Goal: Check status: Check status

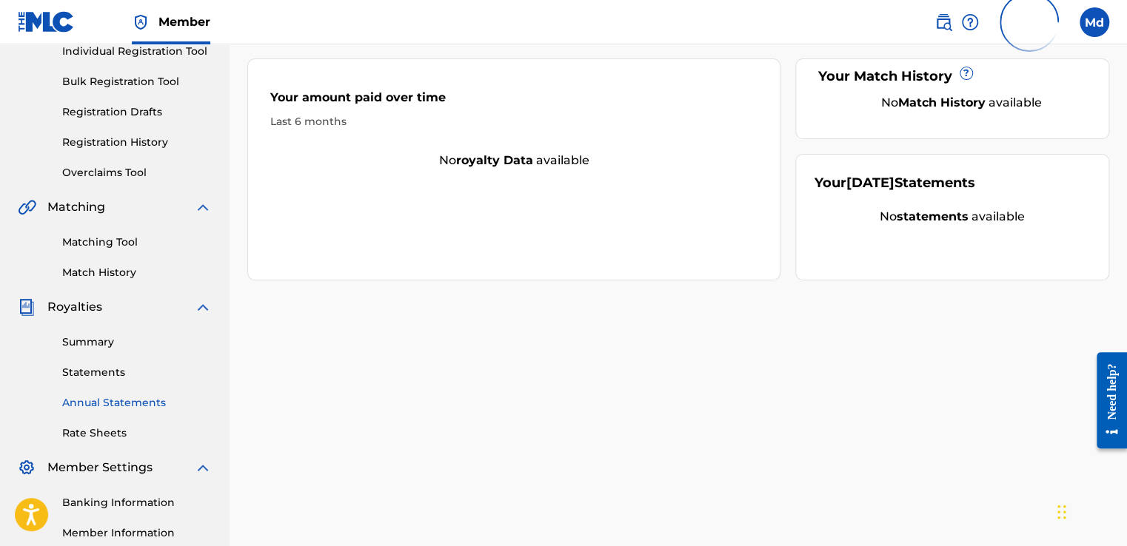
scroll to position [222, 0]
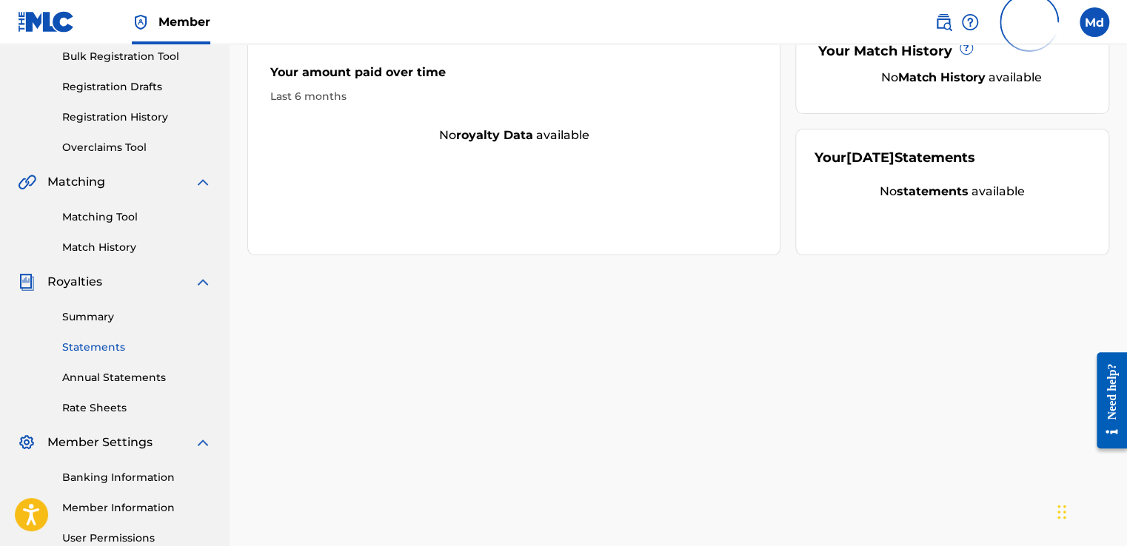
click at [86, 341] on link "Statements" at bounding box center [137, 348] width 150 height 16
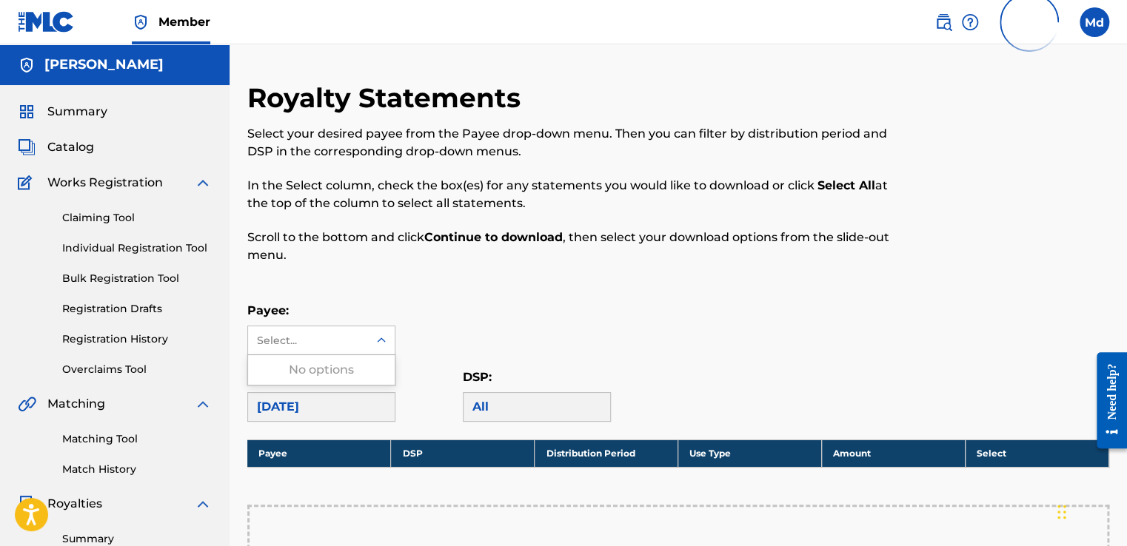
drag, startPoint x: 295, startPoint y: 343, endPoint x: 293, endPoint y: 358, distance: 15.6
click at [294, 353] on div "Select..." at bounding box center [308, 340] width 120 height 28
click at [292, 372] on div "No options" at bounding box center [321, 370] width 147 height 30
click at [58, 141] on span "Catalog" at bounding box center [70, 147] width 47 height 18
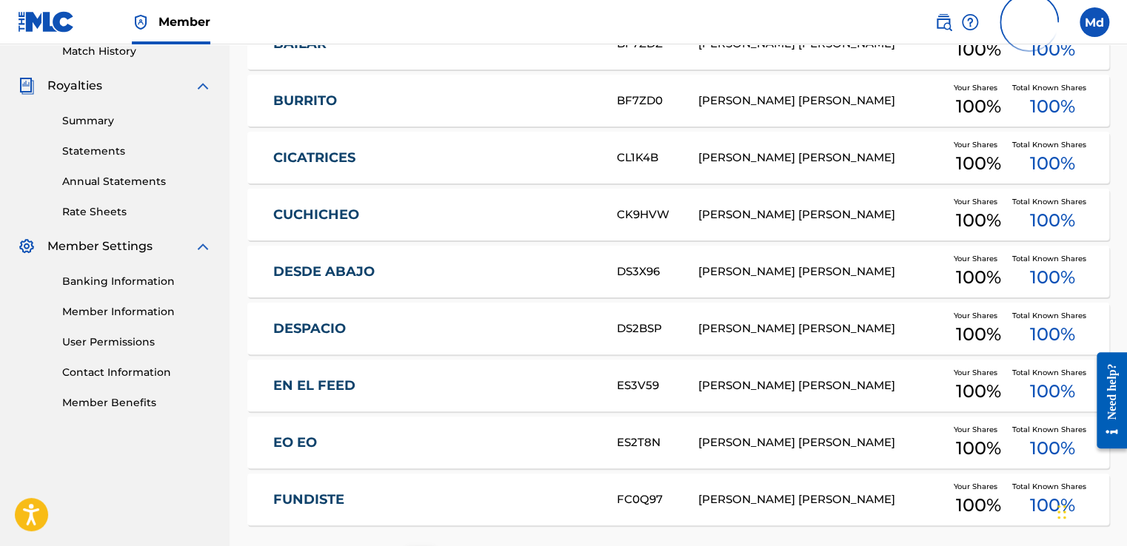
scroll to position [544, 0]
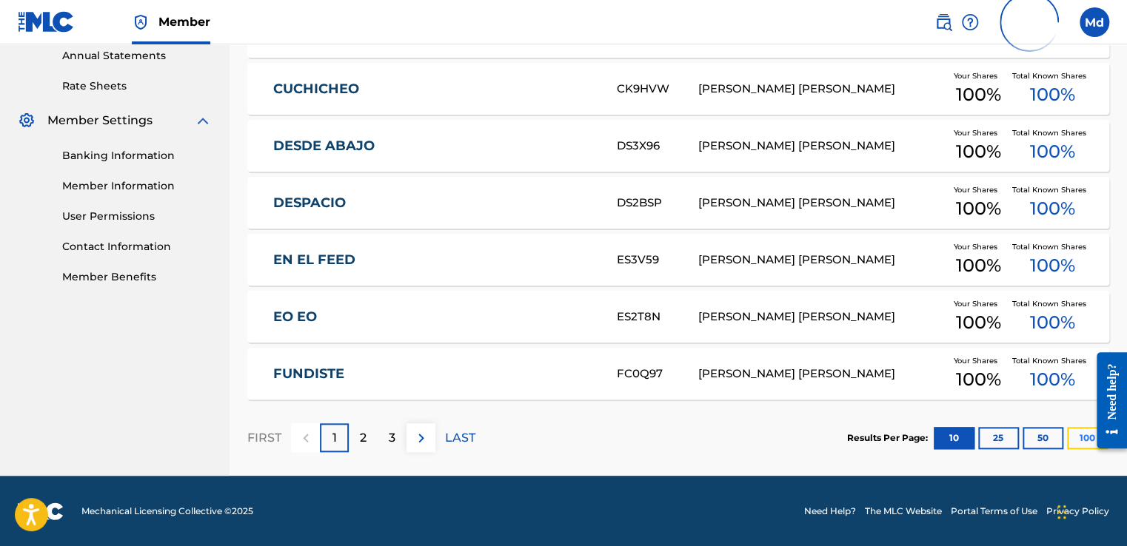
click at [1081, 440] on button "100" at bounding box center [1087, 438] width 41 height 22
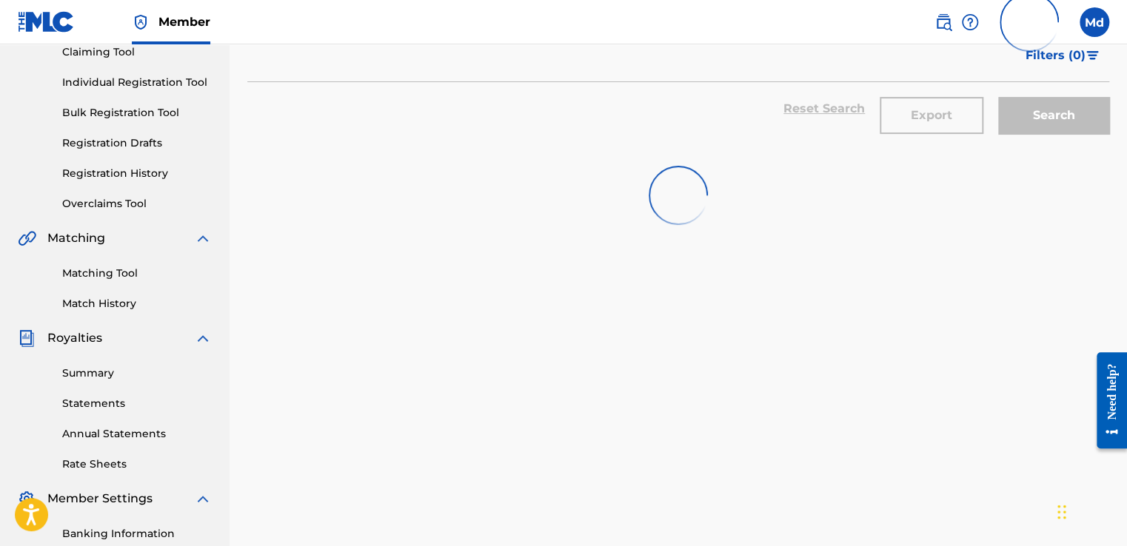
scroll to position [149, 0]
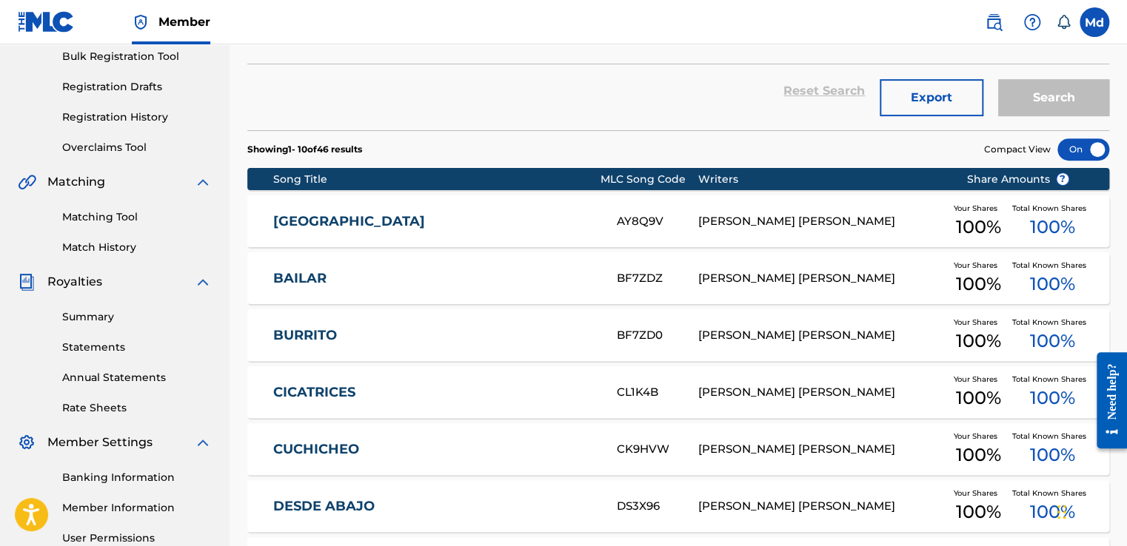
scroll to position [583, 0]
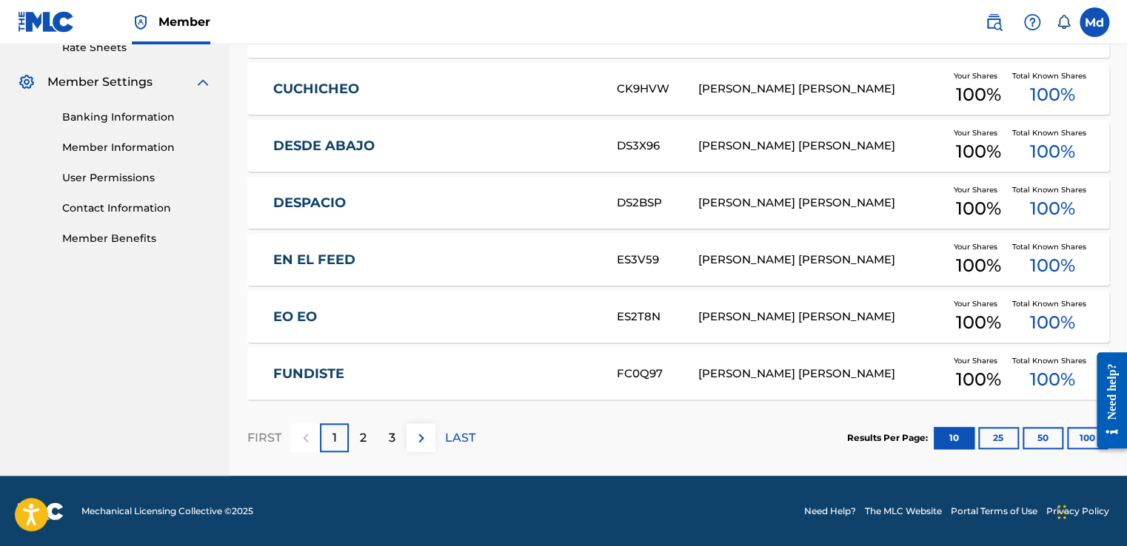
click at [1087, 437] on div at bounding box center [1105, 400] width 41 height 119
click at [1084, 437] on button "100" at bounding box center [1087, 438] width 41 height 22
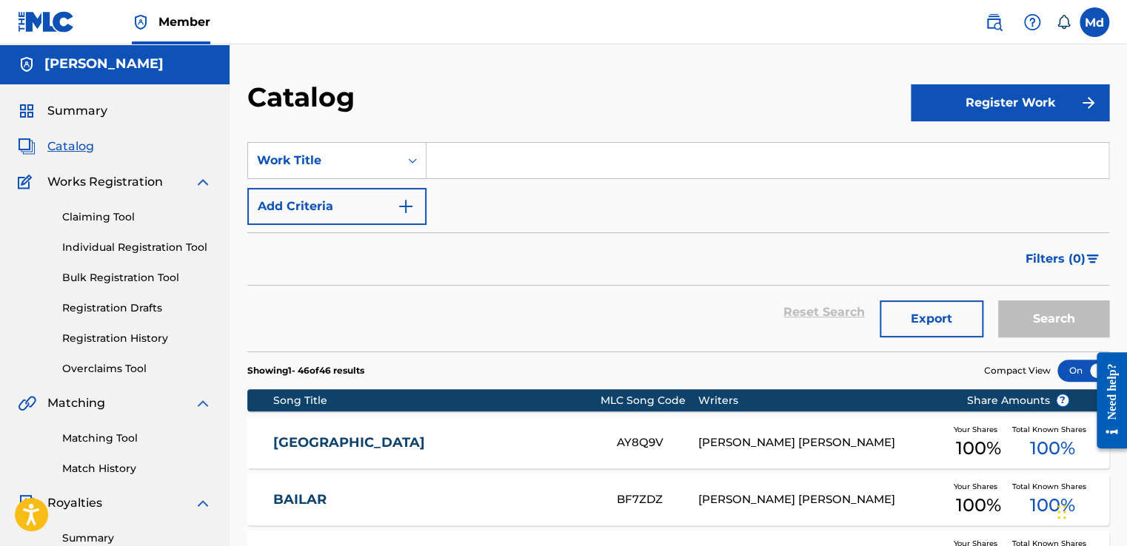
scroll to position [0, 0]
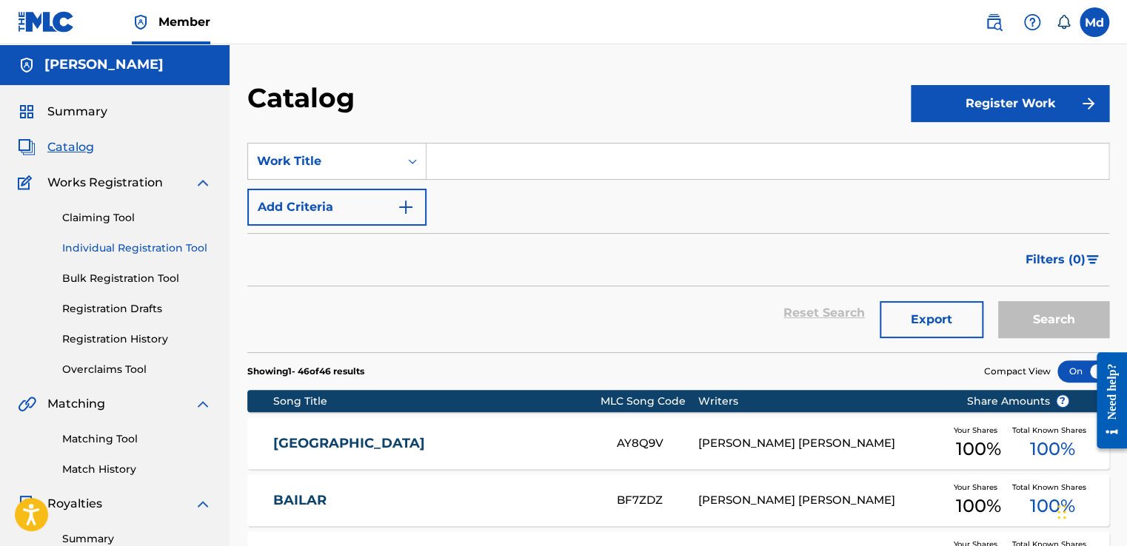
click at [99, 246] on link "Individual Registration Tool" at bounding box center [137, 249] width 150 height 16
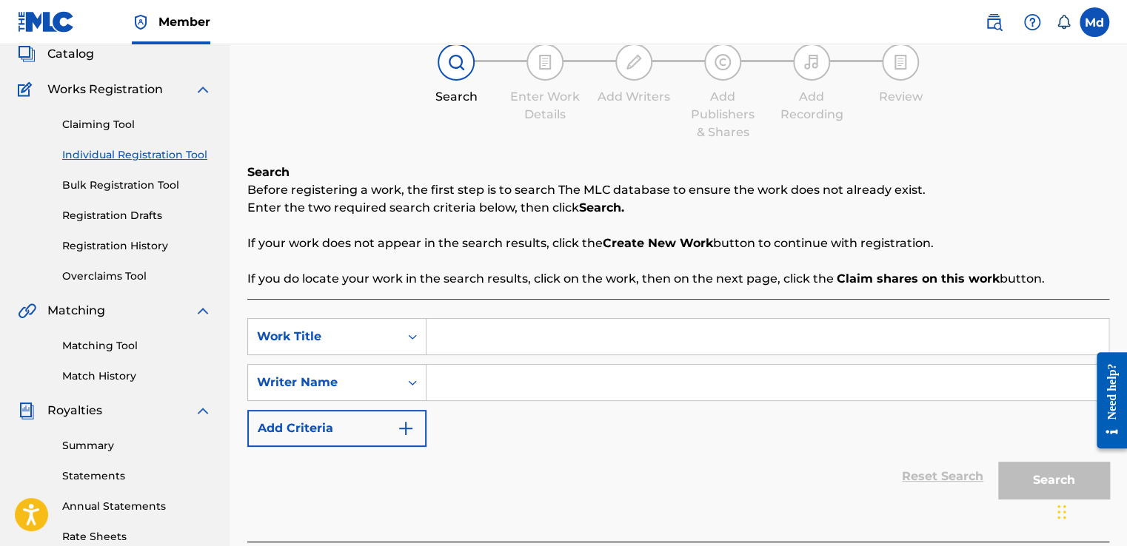
scroll to position [75, 0]
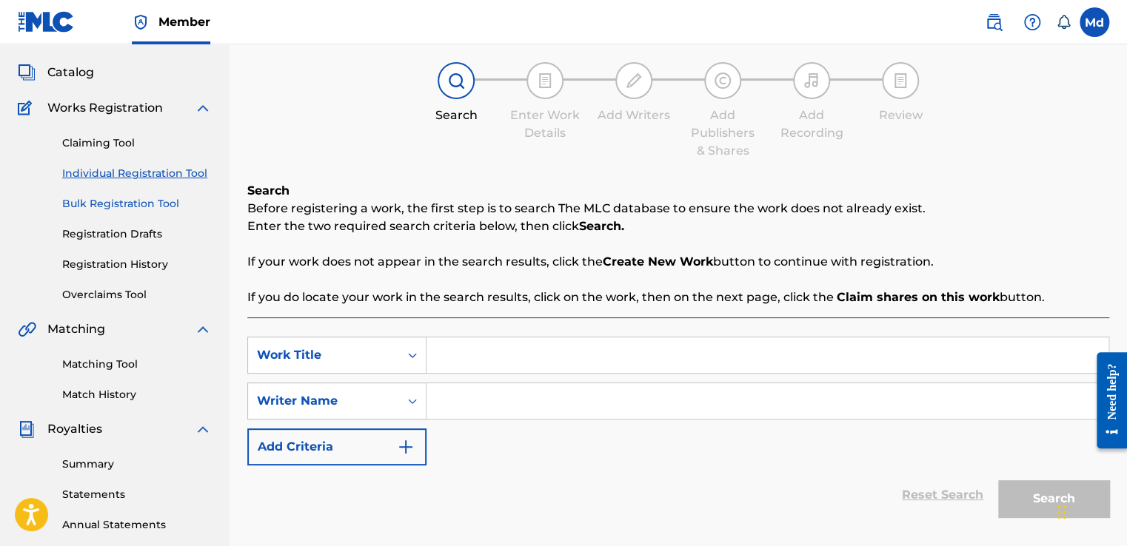
click at [98, 198] on link "Bulk Registration Tool" at bounding box center [137, 204] width 150 height 16
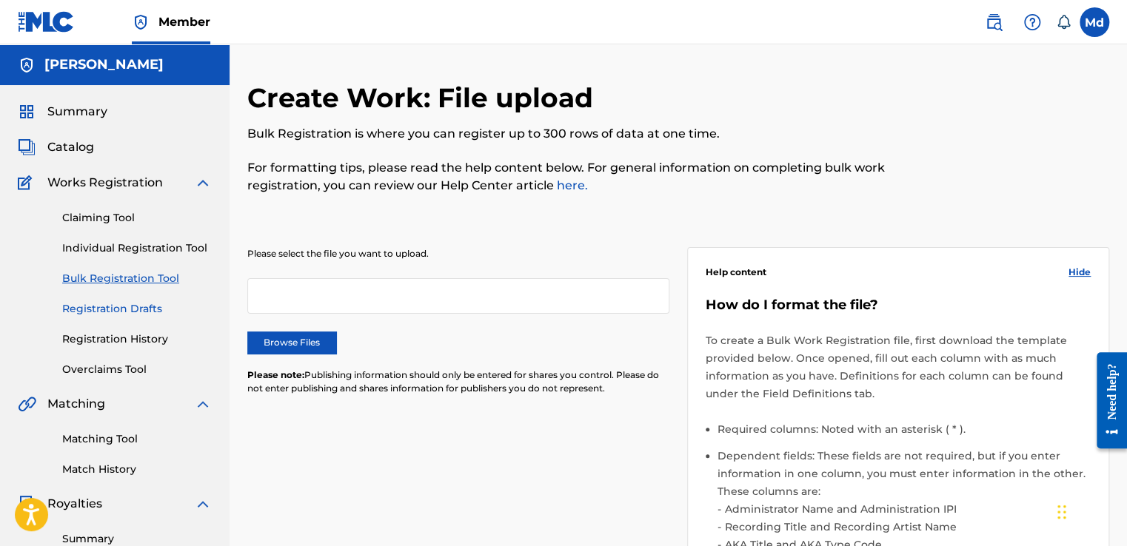
click at [118, 311] on link "Registration Drafts" at bounding box center [137, 309] width 150 height 16
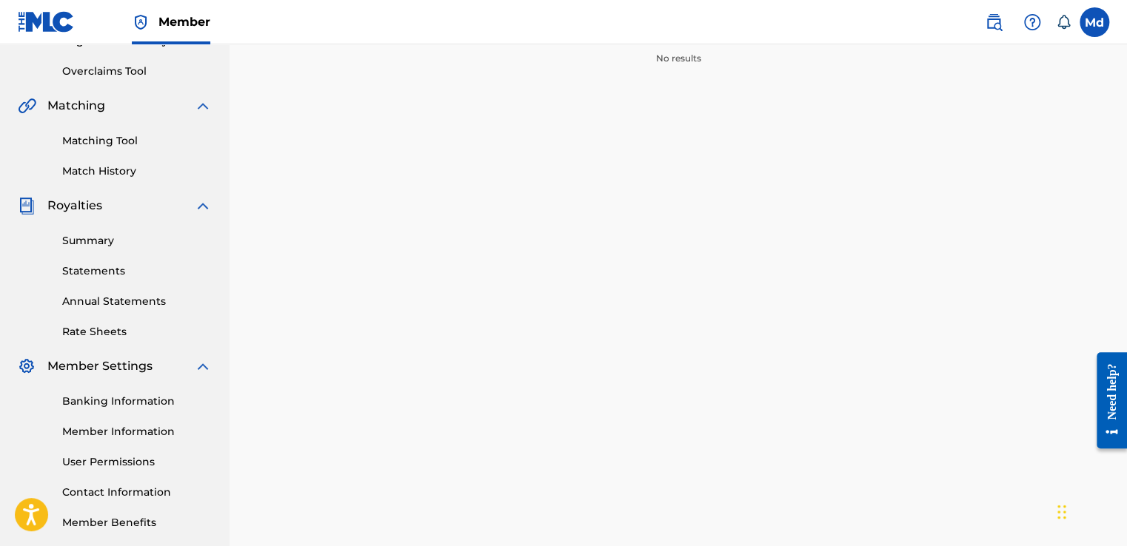
scroll to position [222, 0]
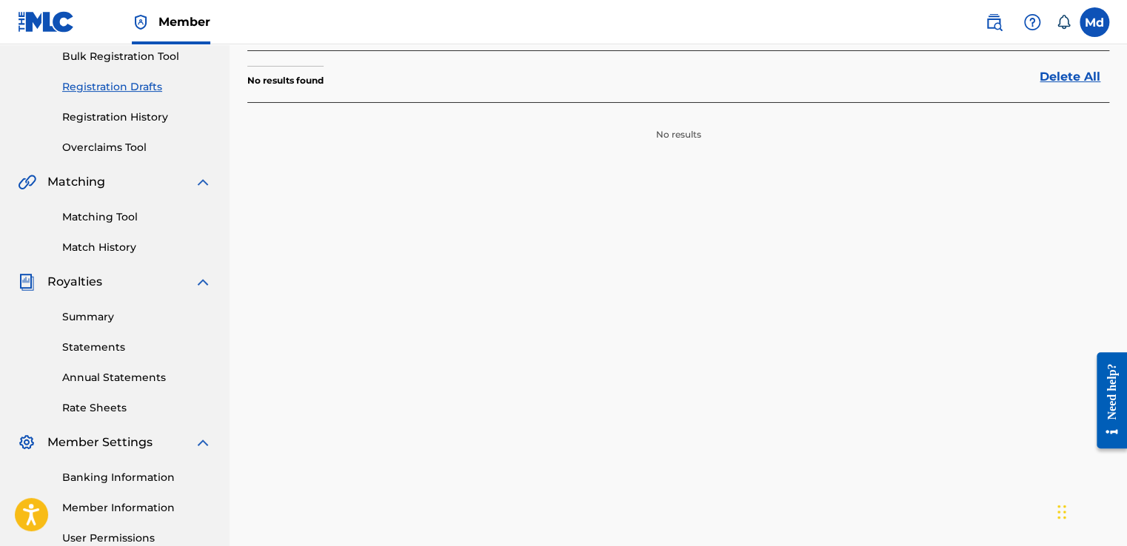
click at [668, 144] on div "Registration Drafts Registration Drafts contains the saved information from inc…" at bounding box center [677, 241] width 897 height 765
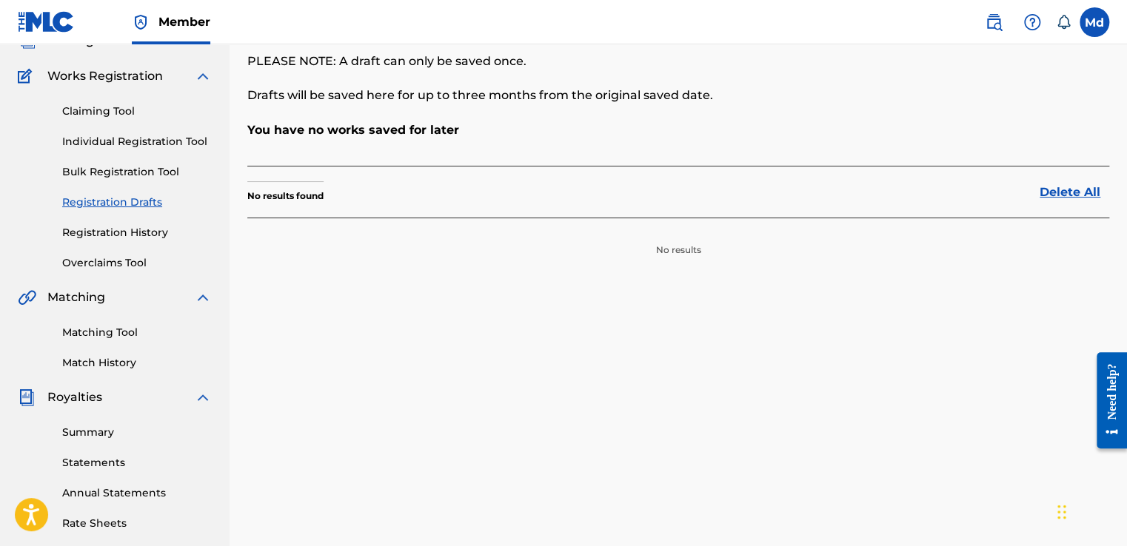
scroll to position [74, 0]
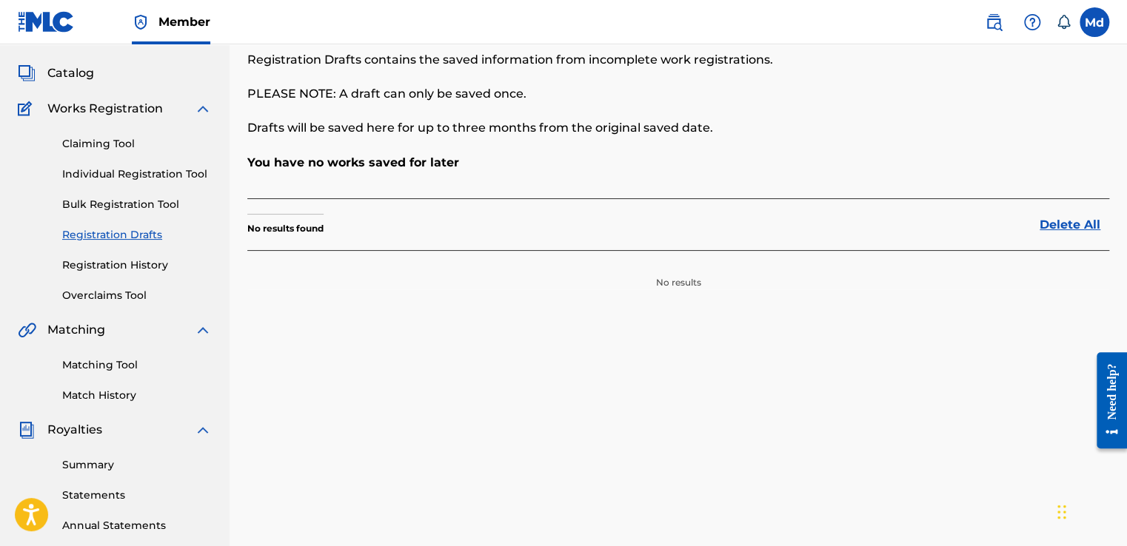
click at [332, 211] on section "No results found Delete All" at bounding box center [678, 224] width 862 height 52
click at [113, 261] on link "Registration History" at bounding box center [137, 266] width 150 height 16
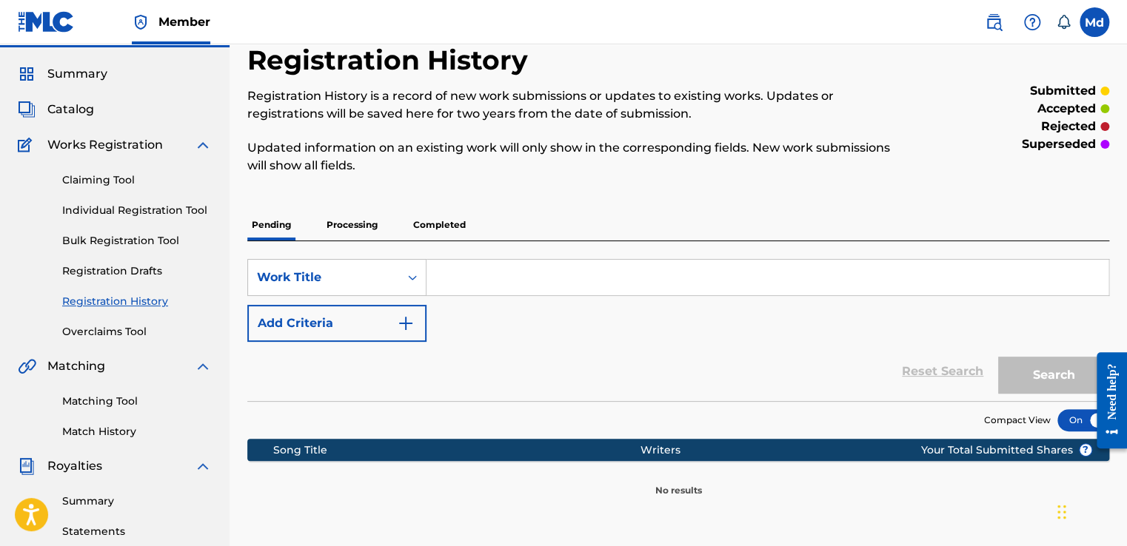
scroll to position [1, 0]
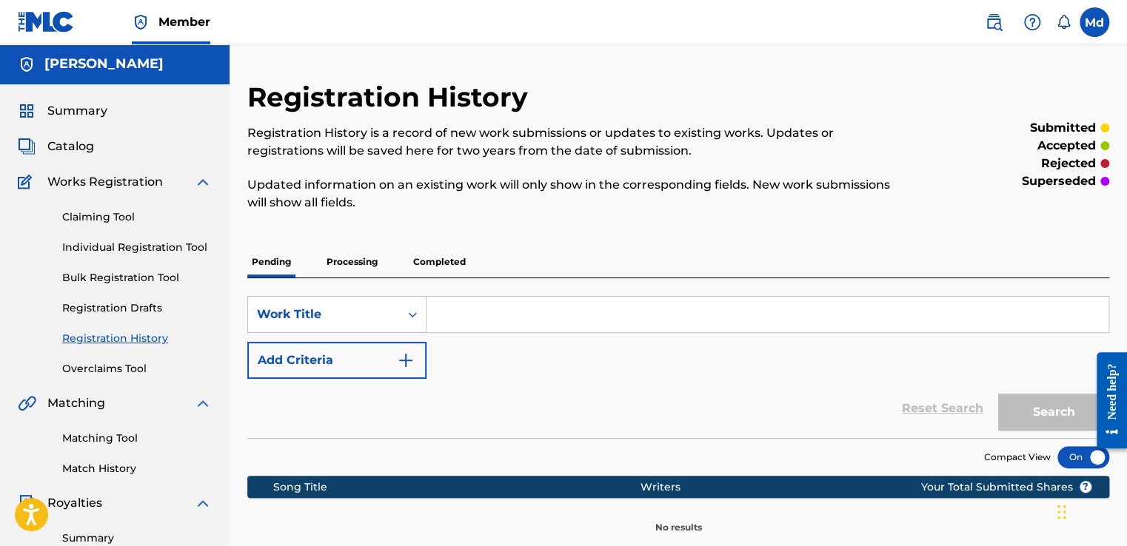
drag, startPoint x: 770, startPoint y: 152, endPoint x: 409, endPoint y: 274, distance: 381.1
click at [409, 274] on div "Pending Processing Completed" at bounding box center [678, 261] width 862 height 31
click at [416, 266] on p "Completed" at bounding box center [439, 261] width 61 height 31
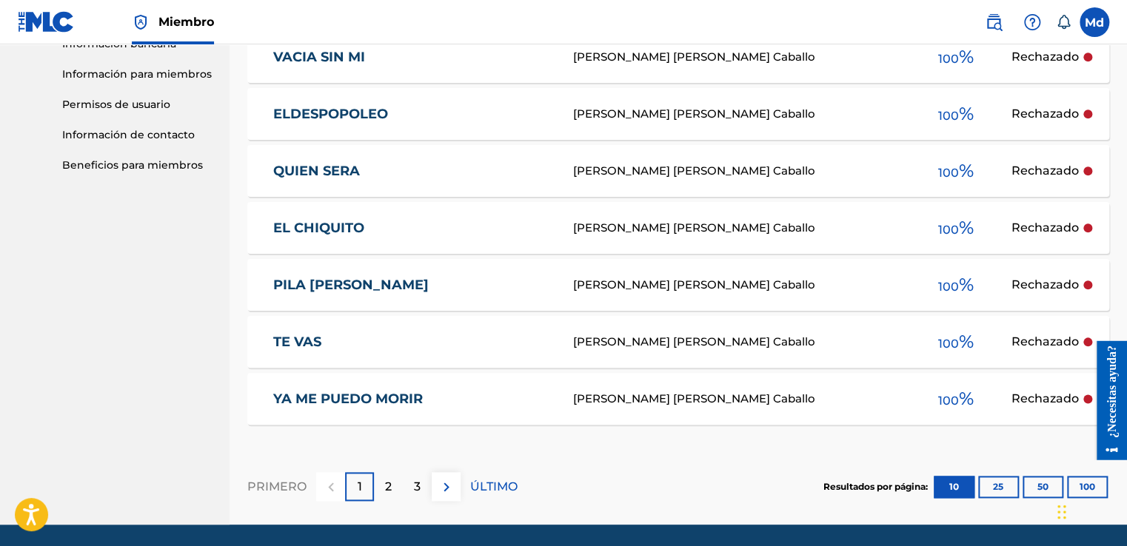
scroll to position [679, 0]
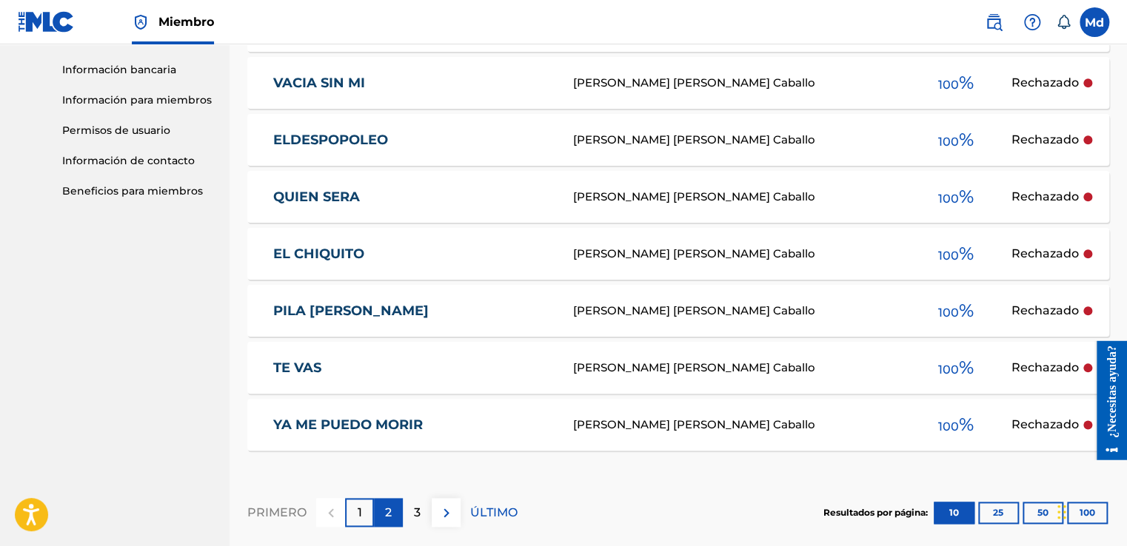
click at [385, 510] on p "2" at bounding box center [388, 513] width 7 height 18
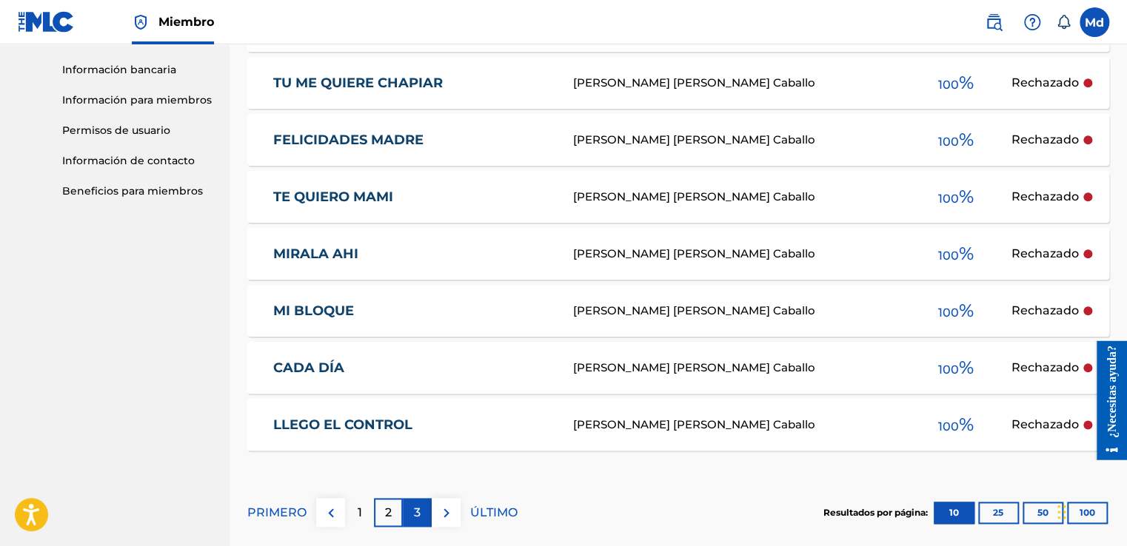
click at [409, 509] on div "3" at bounding box center [417, 512] width 29 height 29
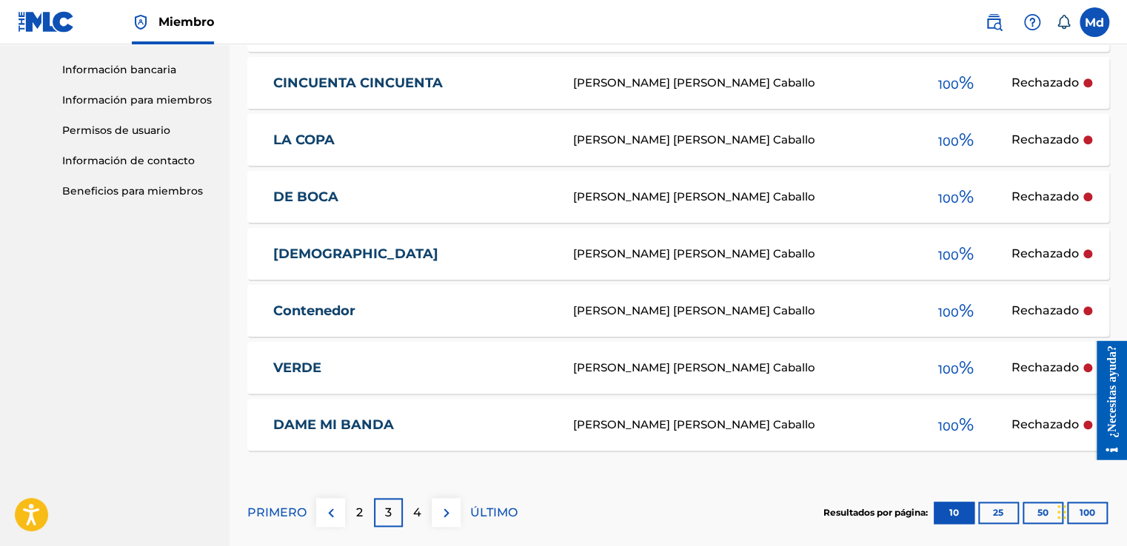
click at [461, 512] on div "PRIMERO 2 3 4 ÚLTIMO" at bounding box center [382, 512] width 270 height 29
click at [446, 512] on img at bounding box center [446, 513] width 18 height 18
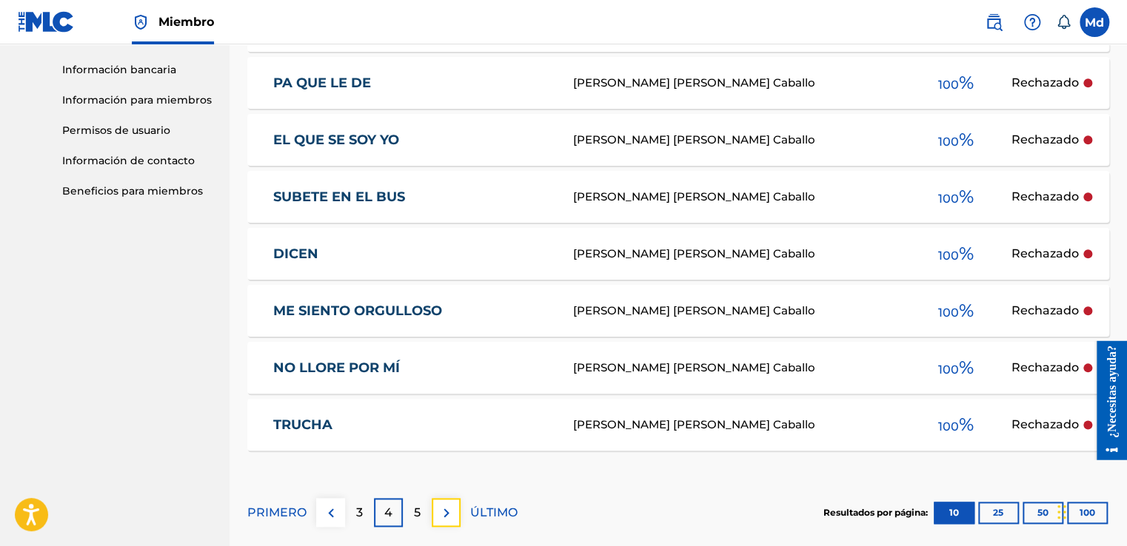
click at [446, 512] on img at bounding box center [446, 513] width 18 height 18
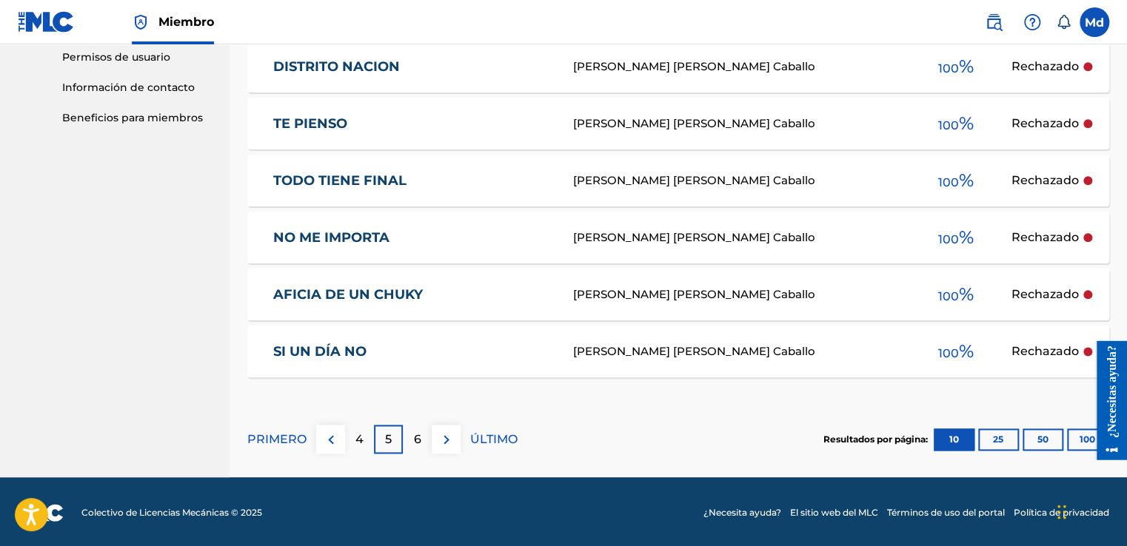
scroll to position [753, 0]
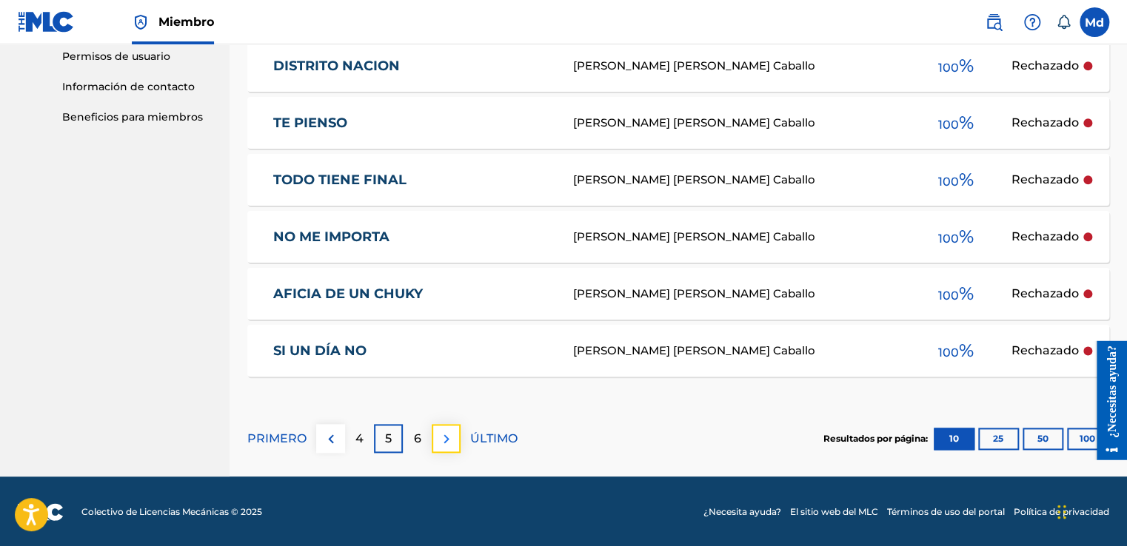
click at [441, 438] on img at bounding box center [446, 439] width 18 height 18
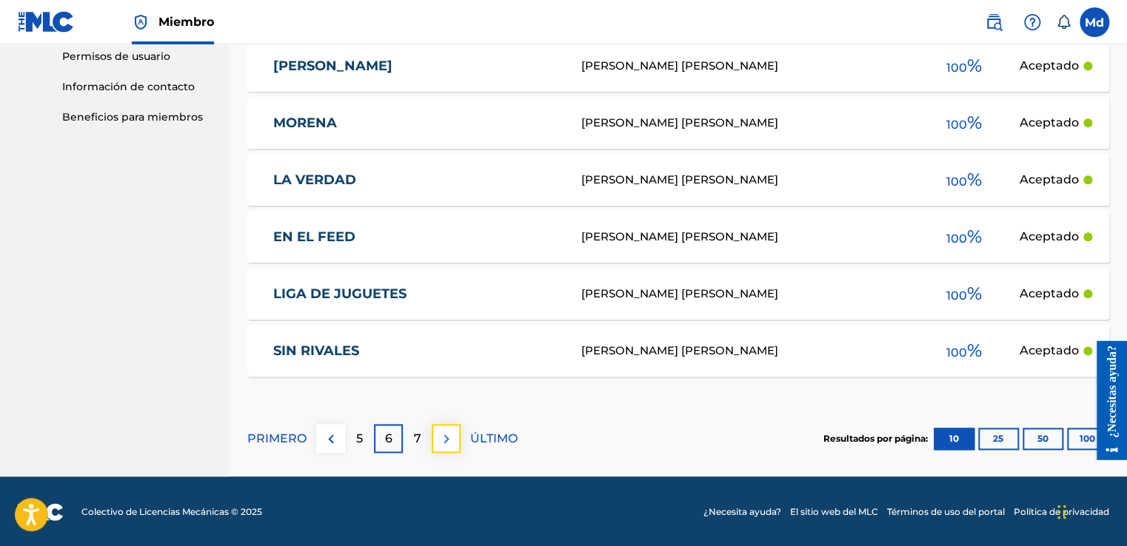
click at [454, 440] on button at bounding box center [446, 438] width 29 height 29
click at [440, 437] on img at bounding box center [446, 439] width 18 height 18
click at [433, 444] on button at bounding box center [446, 438] width 29 height 29
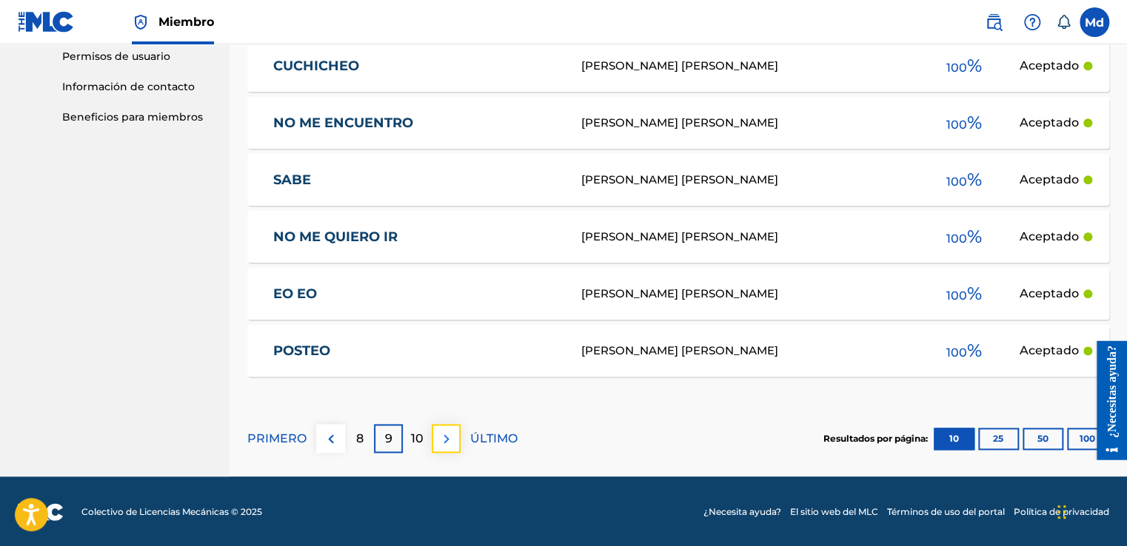
click at [452, 436] on img at bounding box center [446, 439] width 18 height 18
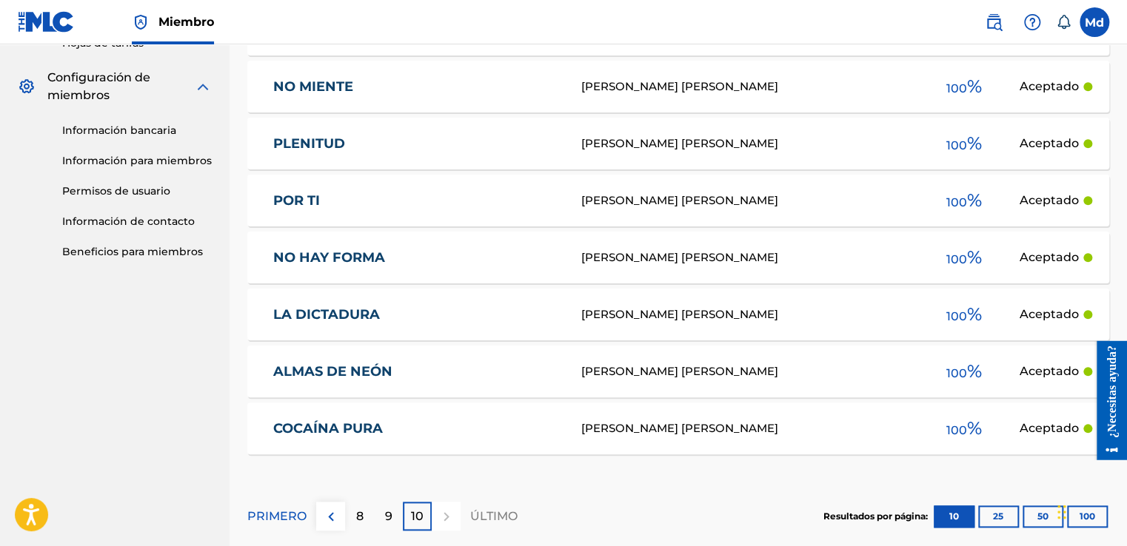
scroll to position [622, 0]
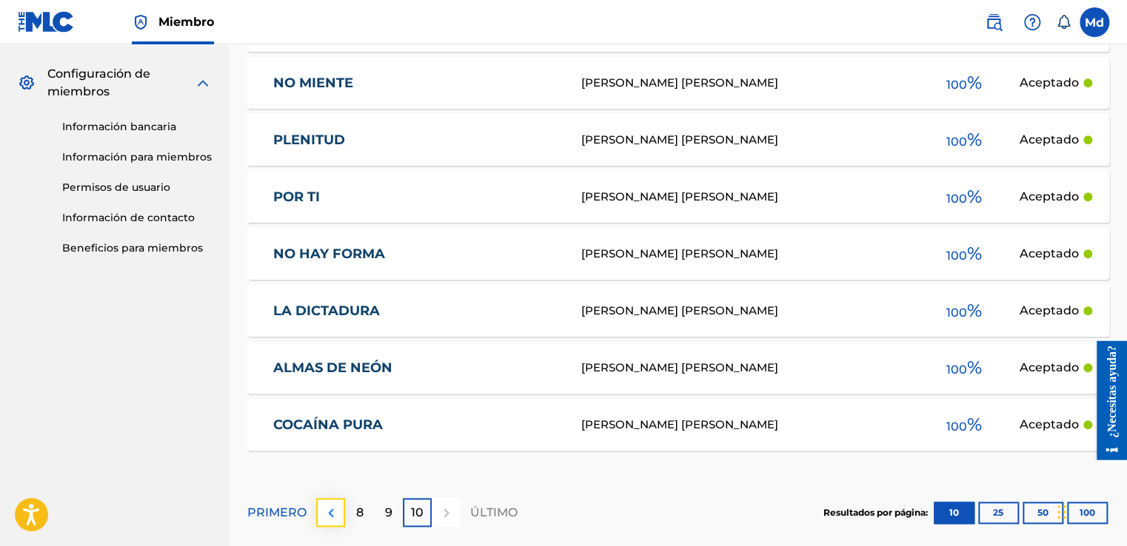
click at [338, 506] on button at bounding box center [330, 512] width 29 height 29
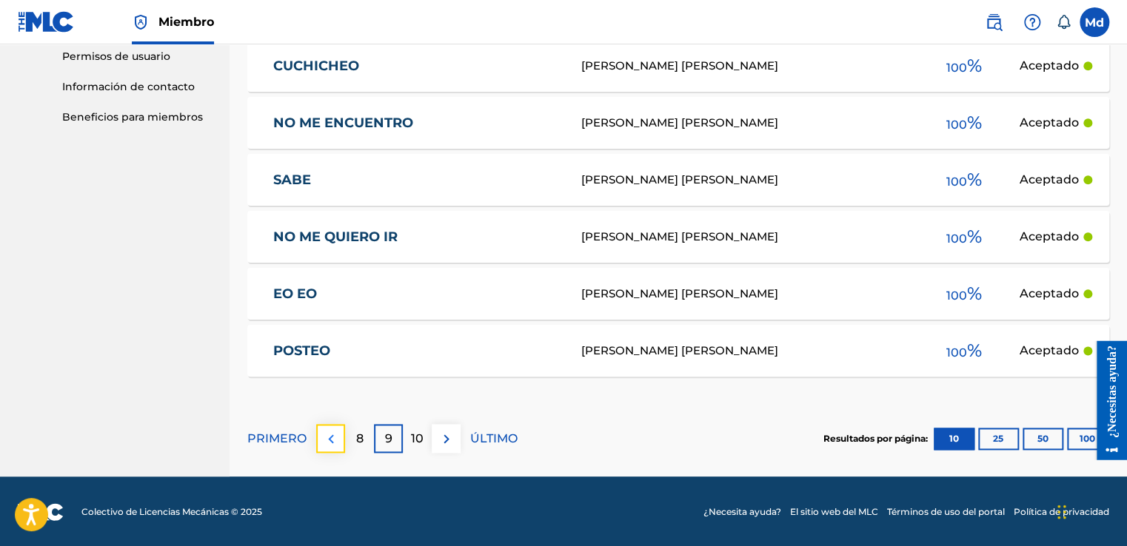
click at [325, 440] on img at bounding box center [331, 439] width 18 height 18
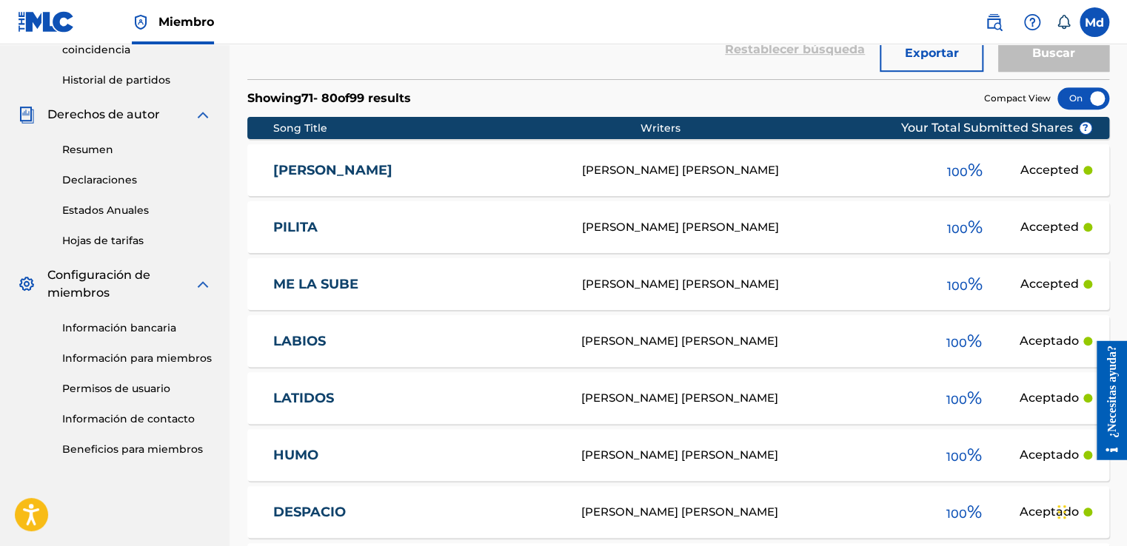
scroll to position [753, 0]
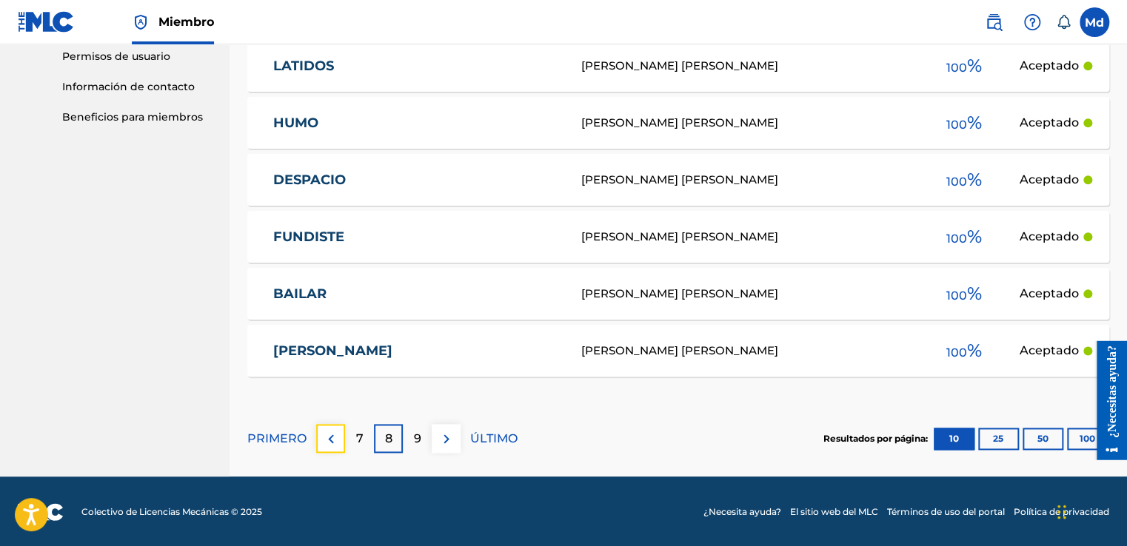
click at [325, 440] on img at bounding box center [331, 439] width 18 height 18
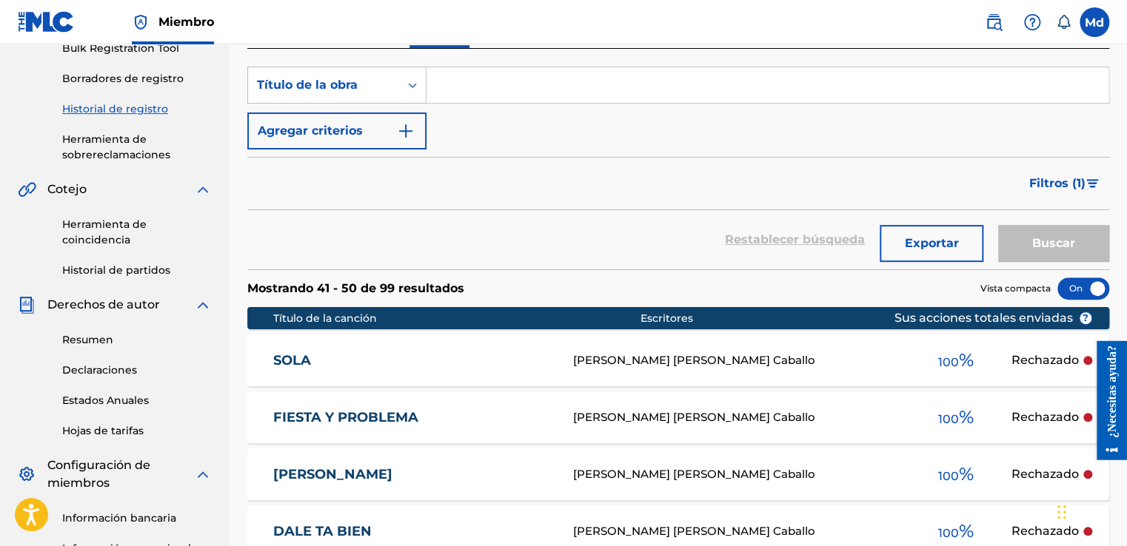
scroll to position [325, 0]
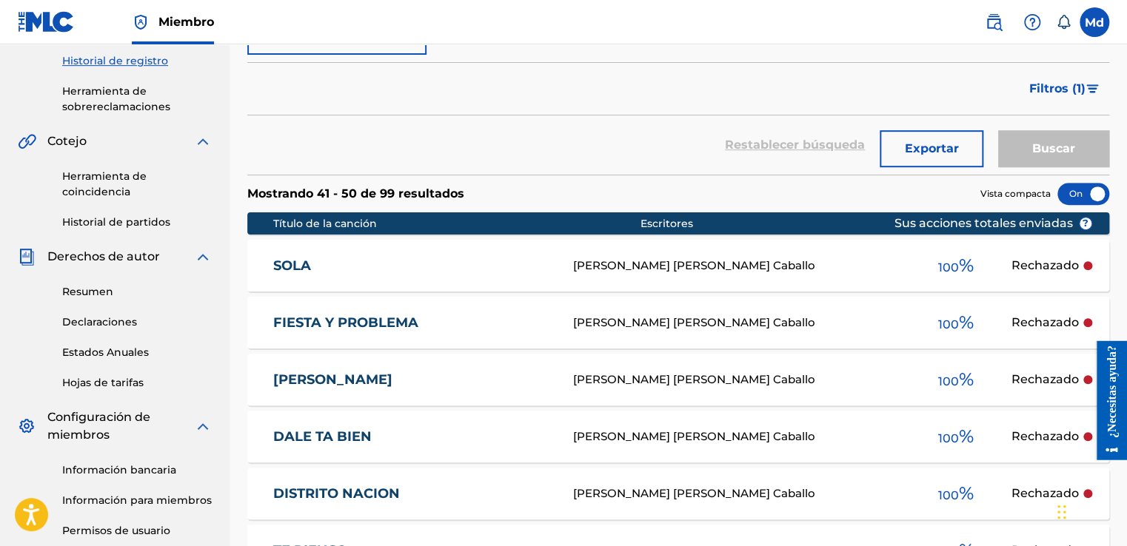
click at [710, 280] on div "SOLA [PERSON_NAME] [PERSON_NAME] Caballo 100 % Rechazado" at bounding box center [678, 266] width 862 height 52
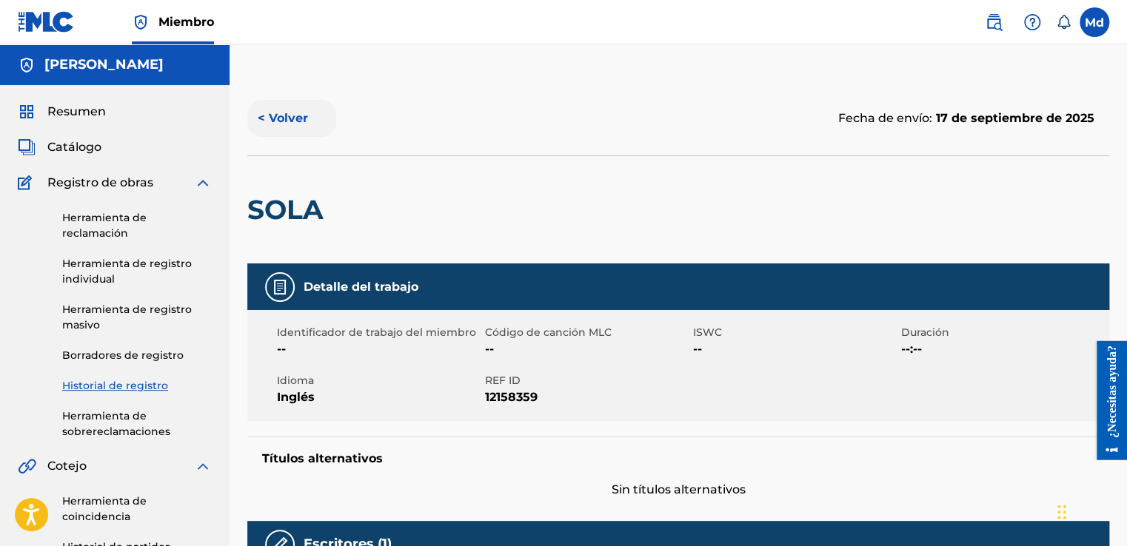
click at [249, 117] on button "< Volver" at bounding box center [291, 118] width 89 height 37
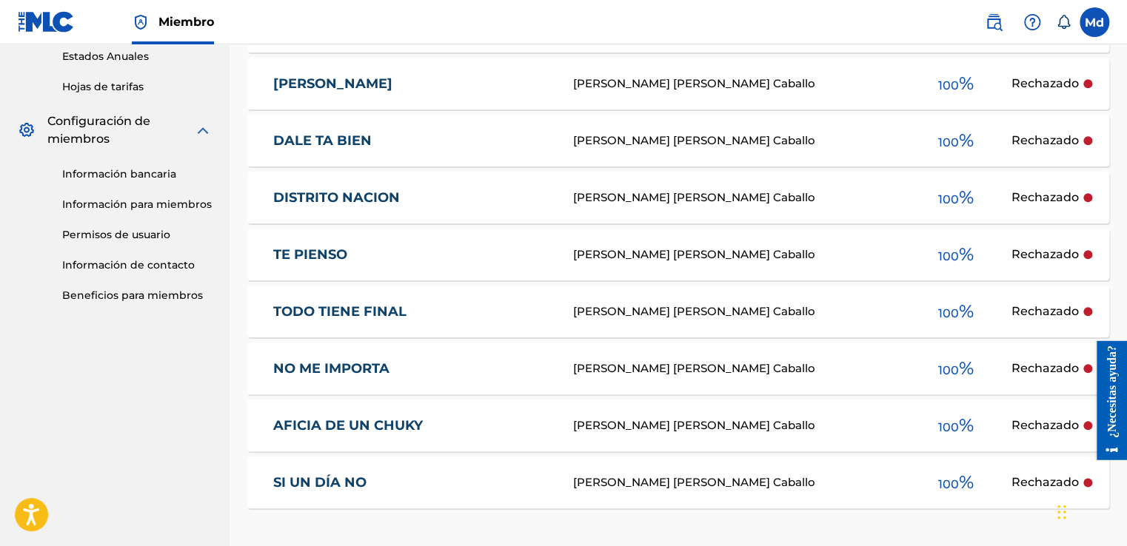
scroll to position [695, 0]
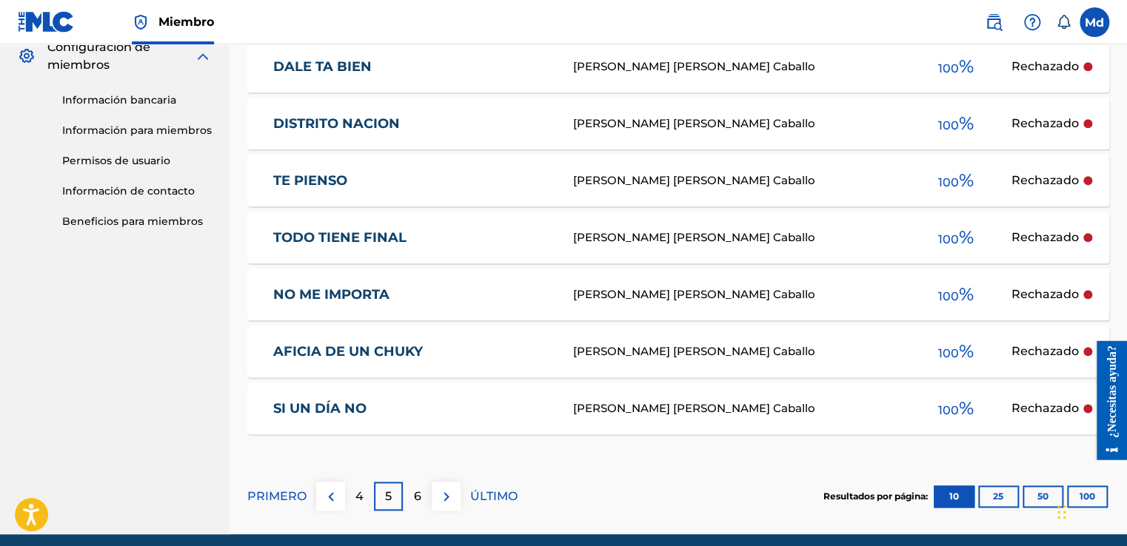
click at [777, 410] on div "[PERSON_NAME] [PERSON_NAME] Caballo" at bounding box center [735, 408] width 327 height 17
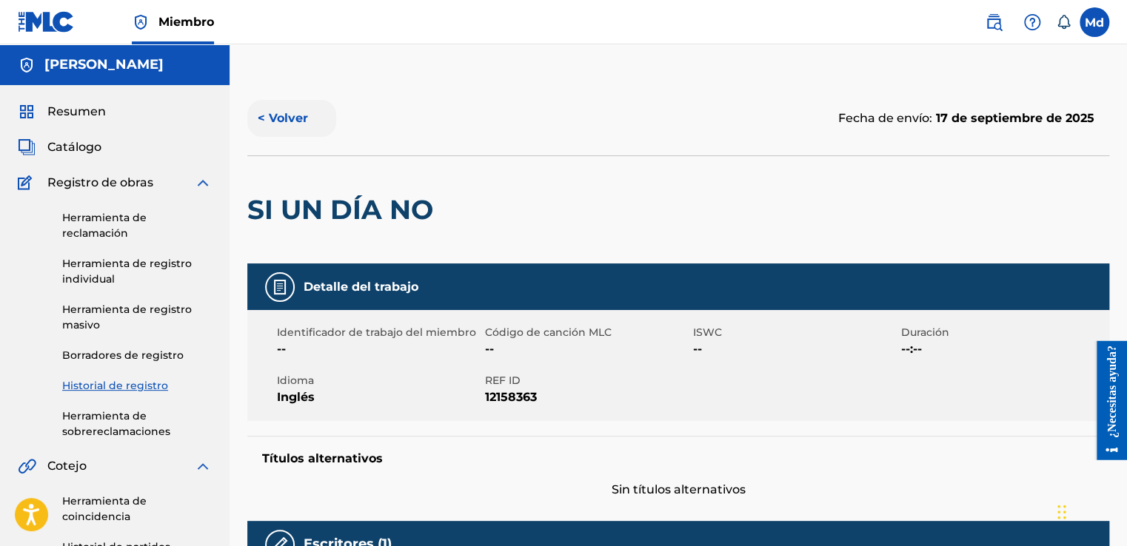
click at [280, 122] on button "< Volver" at bounding box center [291, 118] width 89 height 37
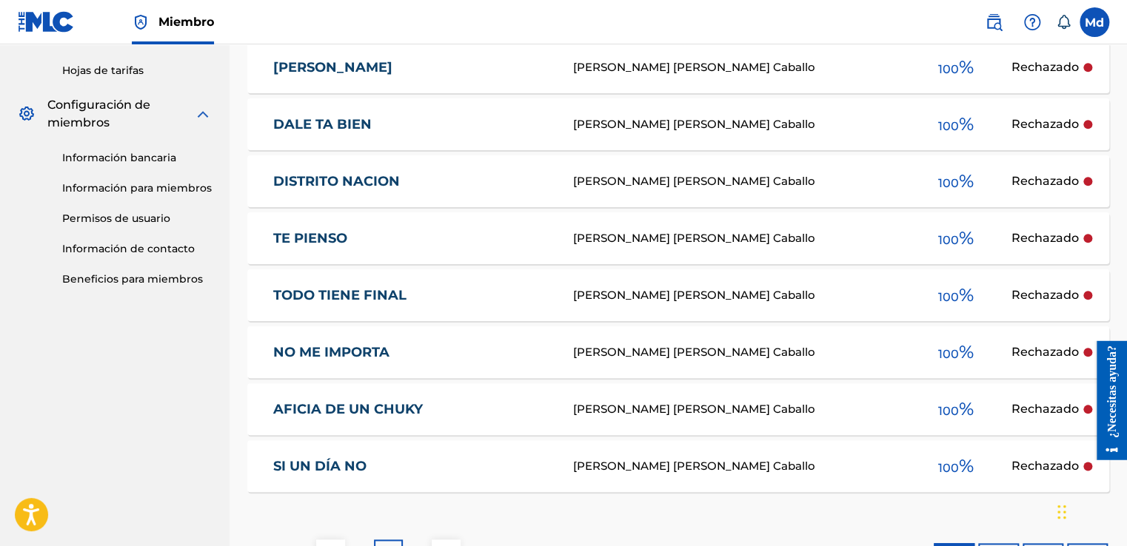
scroll to position [753, 0]
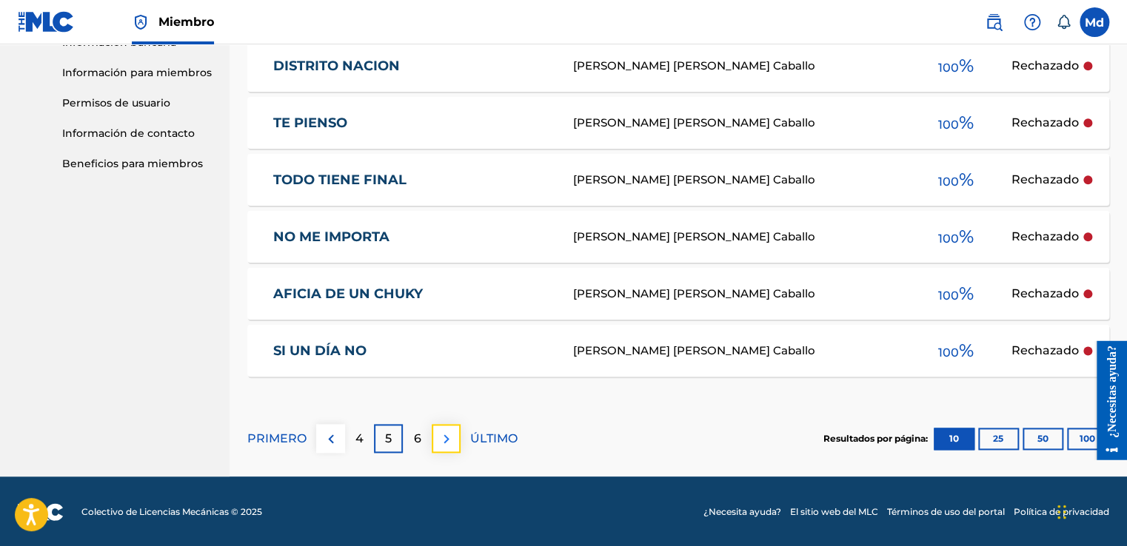
click at [438, 439] on img at bounding box center [446, 439] width 18 height 18
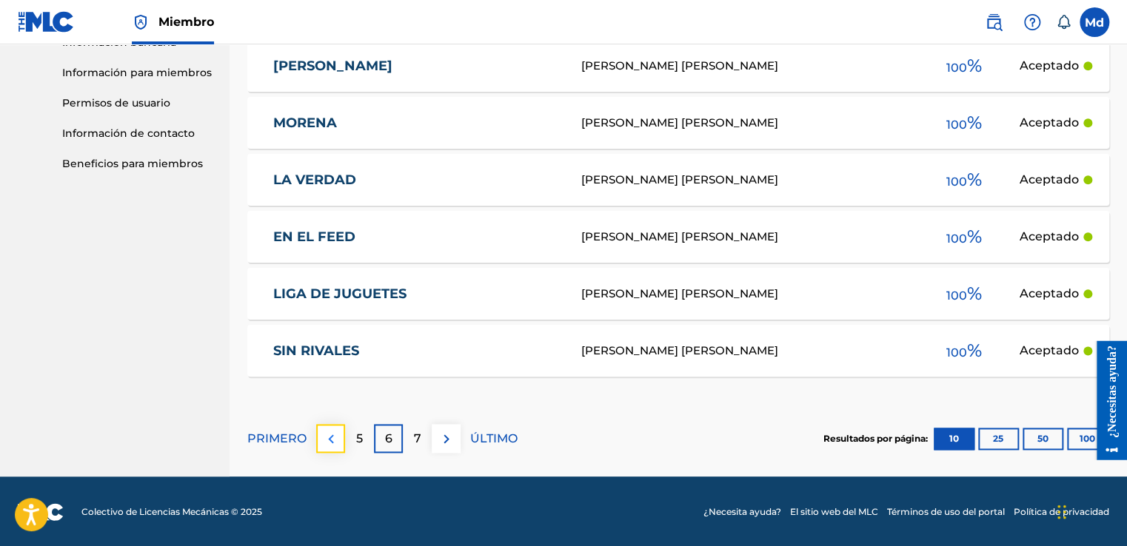
click at [339, 440] on button at bounding box center [330, 438] width 29 height 29
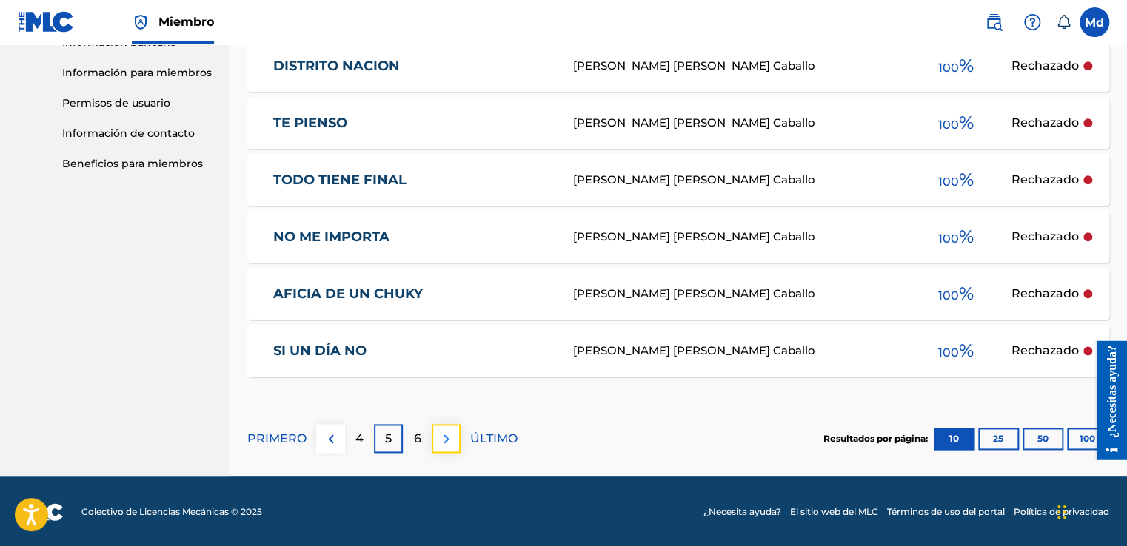
click at [442, 435] on img at bounding box center [446, 439] width 18 height 18
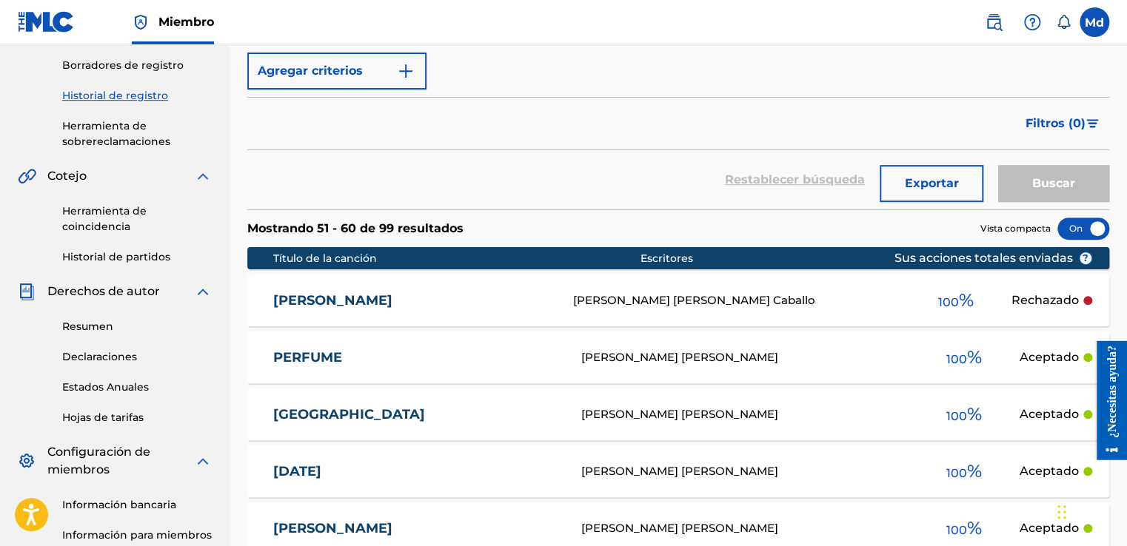
scroll to position [161, 0]
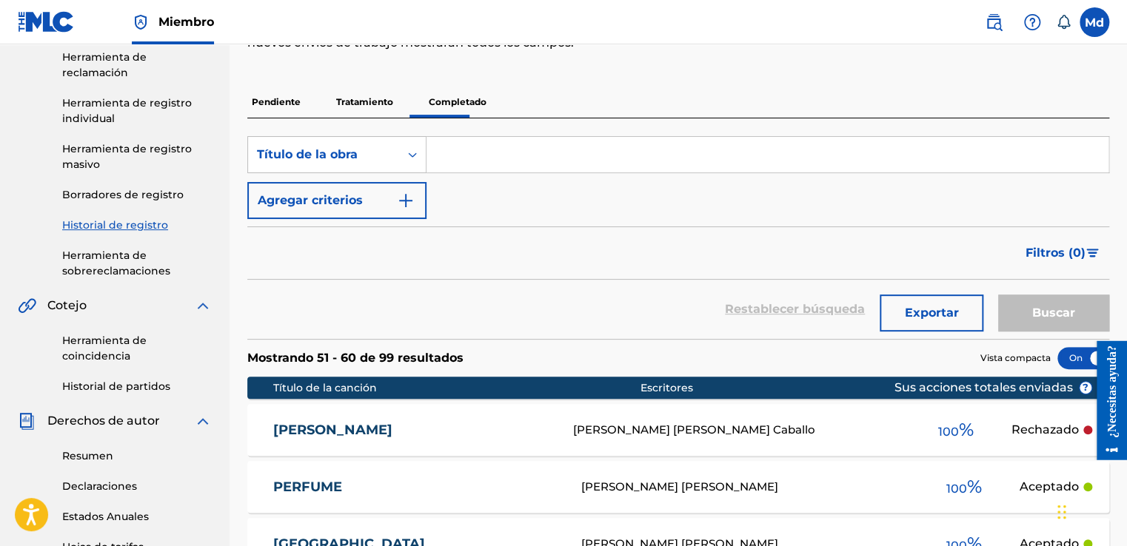
click at [349, 115] on p "Tratamiento" at bounding box center [365, 102] width 66 height 31
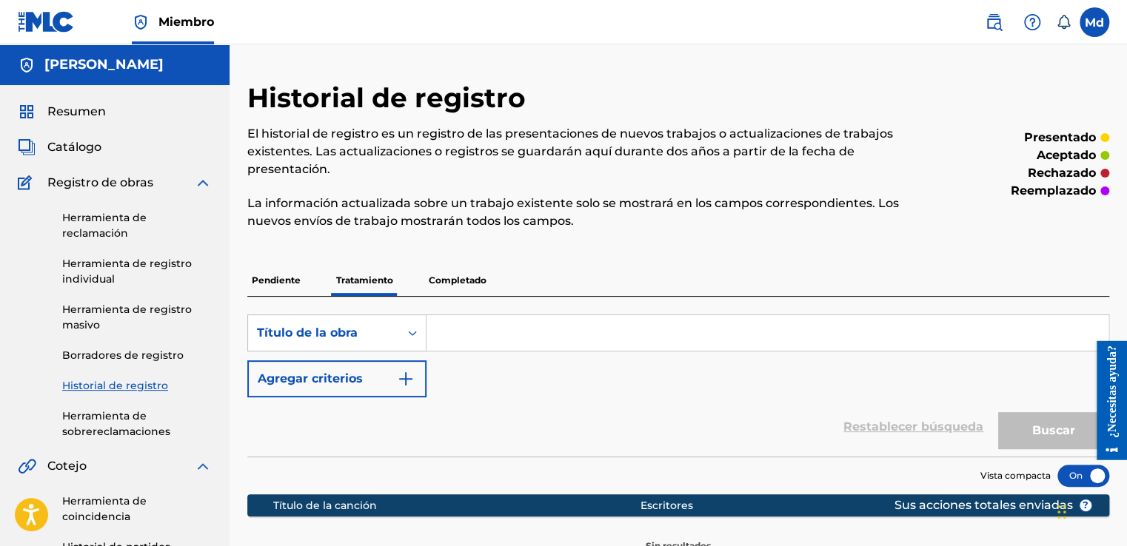
click at [269, 268] on p "Pendiente" at bounding box center [276, 280] width 58 height 31
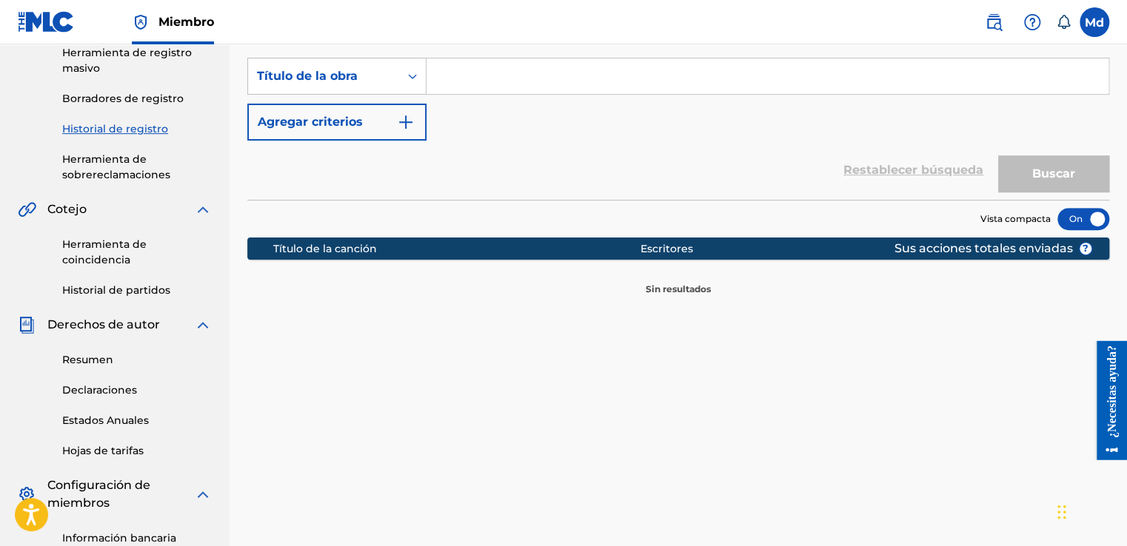
scroll to position [222, 0]
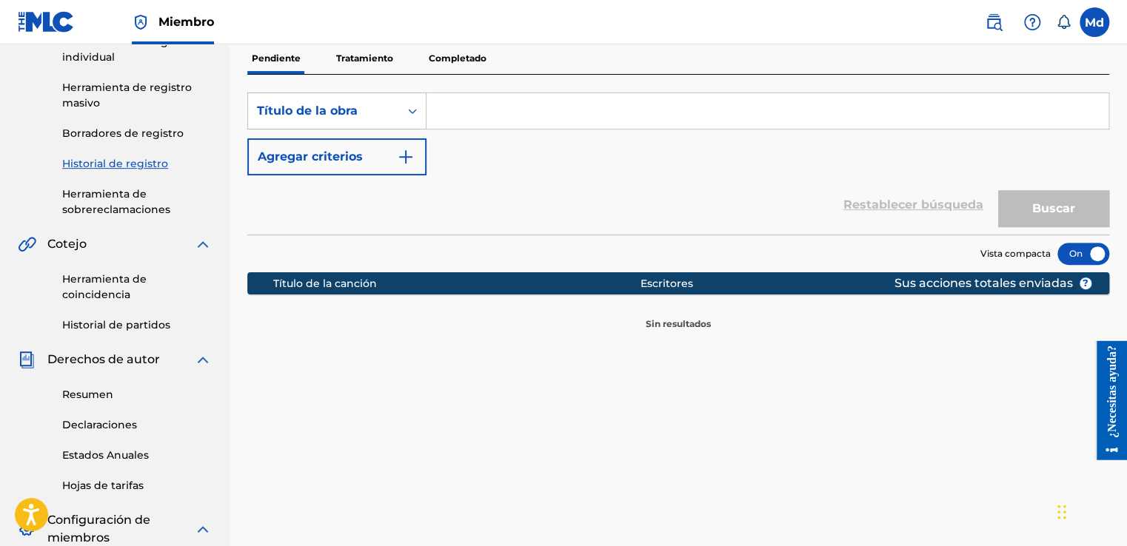
click at [447, 59] on p "Completado" at bounding box center [457, 58] width 67 height 31
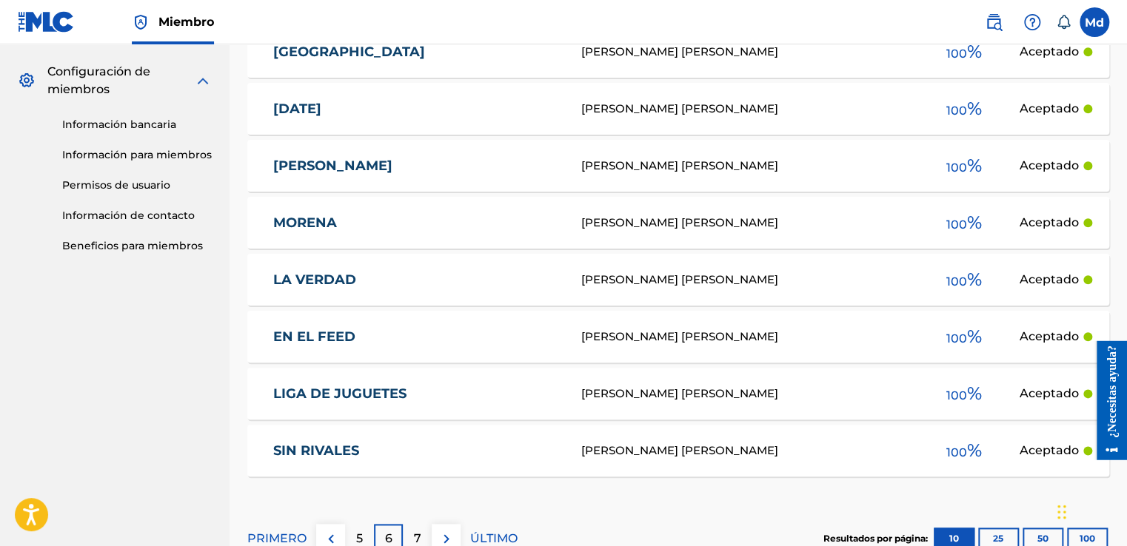
scroll to position [771, 0]
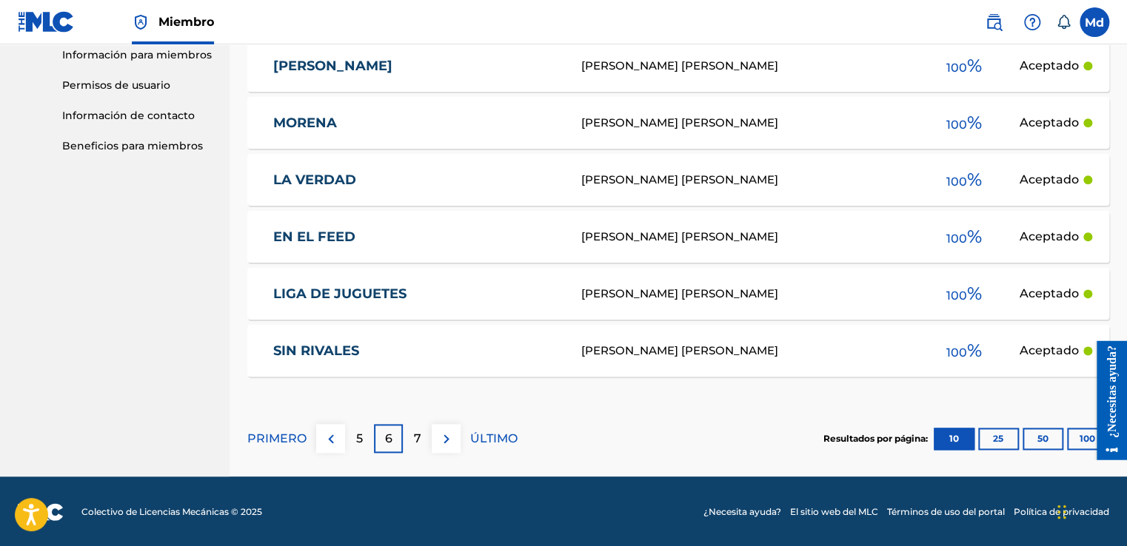
click at [636, 343] on div "[PERSON_NAME] [PERSON_NAME]" at bounding box center [743, 351] width 327 height 17
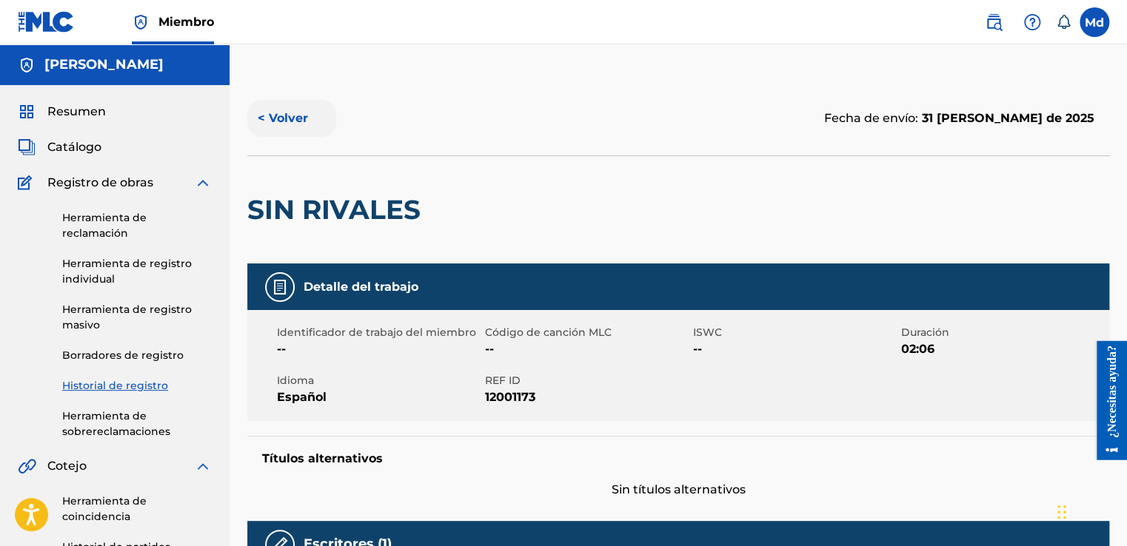
click at [258, 117] on button "< Volver" at bounding box center [291, 118] width 89 height 37
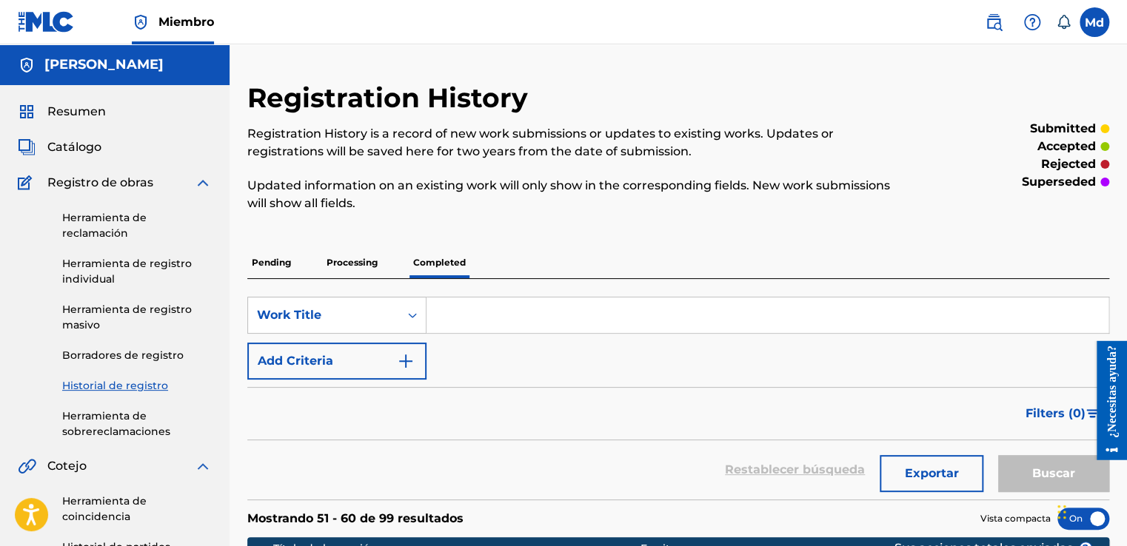
scroll to position [466, 0]
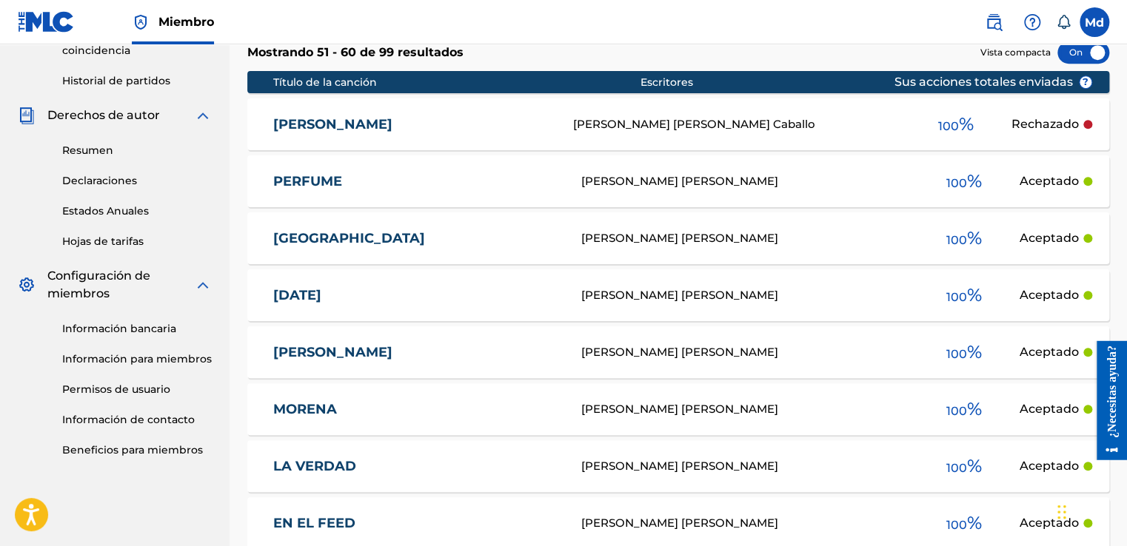
click at [760, 204] on div "PERFUME [PERSON_NAME] [PERSON_NAME] 100 % Aceptado" at bounding box center [678, 181] width 862 height 52
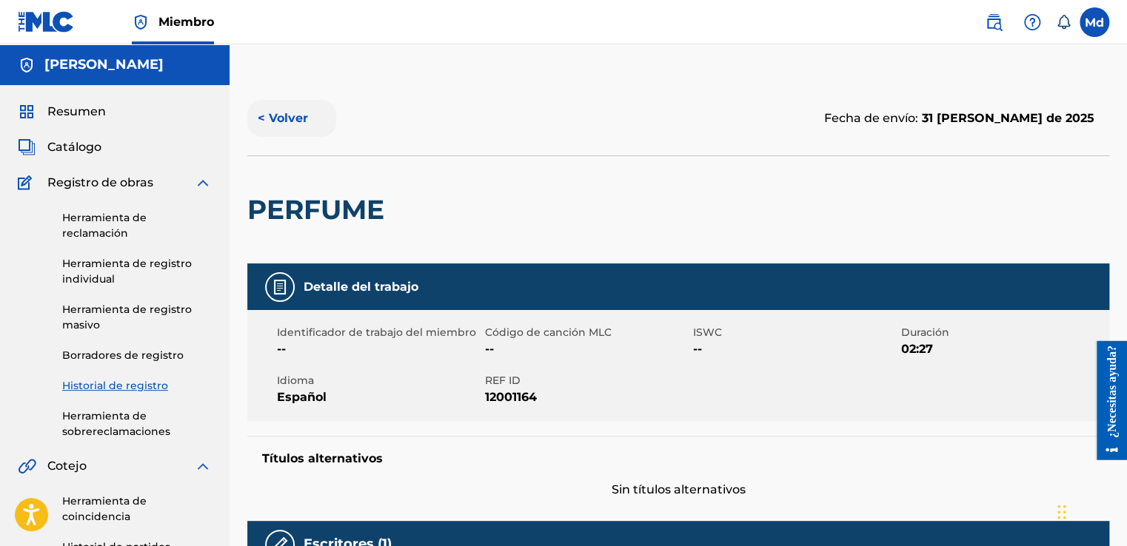
click at [262, 117] on button "< Volver" at bounding box center [291, 118] width 89 height 37
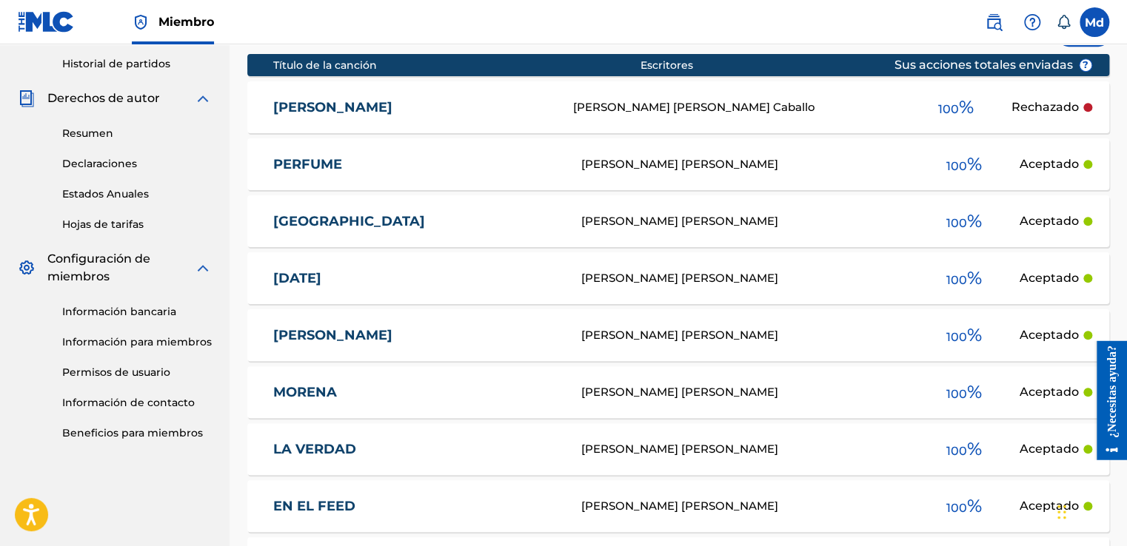
scroll to position [753, 0]
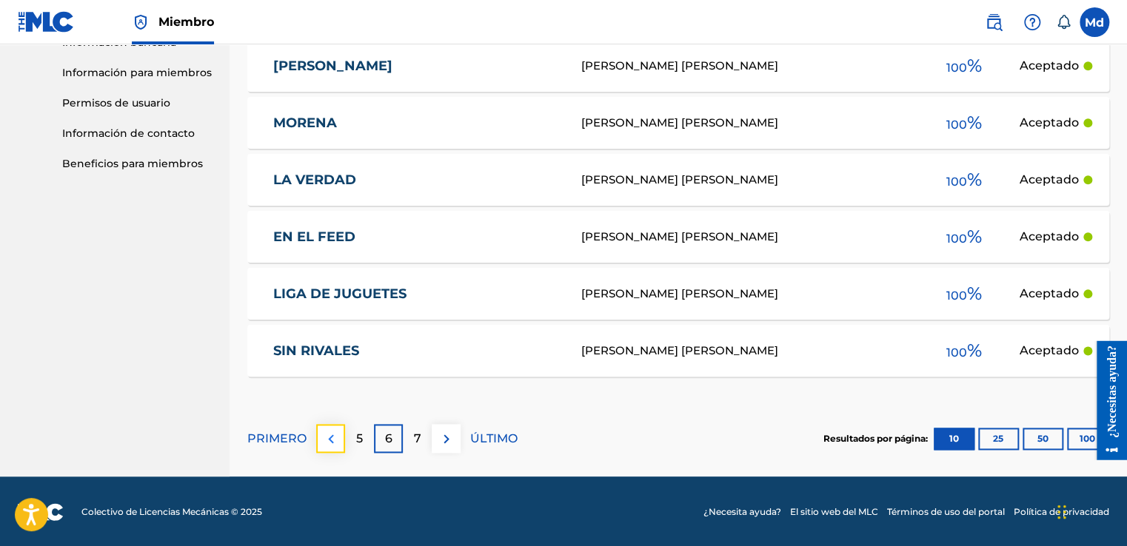
click at [317, 444] on button at bounding box center [330, 438] width 29 height 29
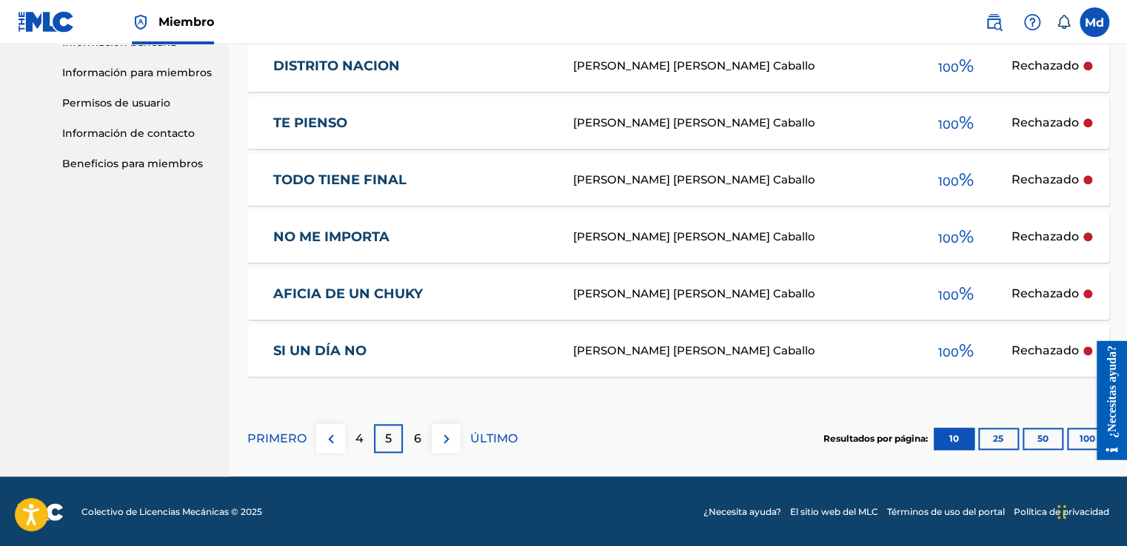
click at [734, 138] on div "TE PIENSO [PERSON_NAME] [PERSON_NAME] Caballo 100 % Rechazado" at bounding box center [678, 123] width 862 height 52
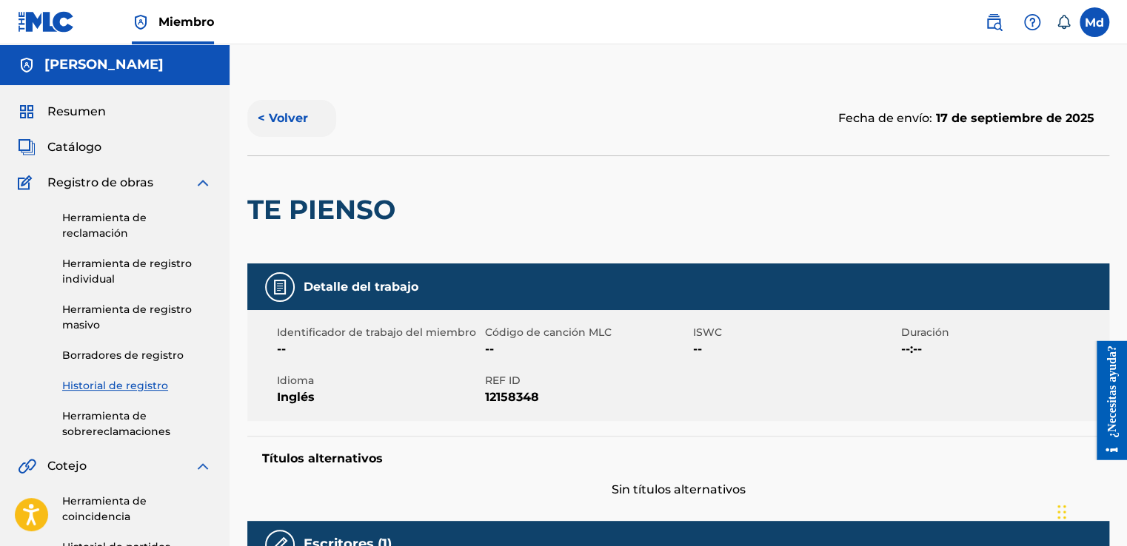
click at [263, 113] on button "< Volver" at bounding box center [291, 118] width 89 height 37
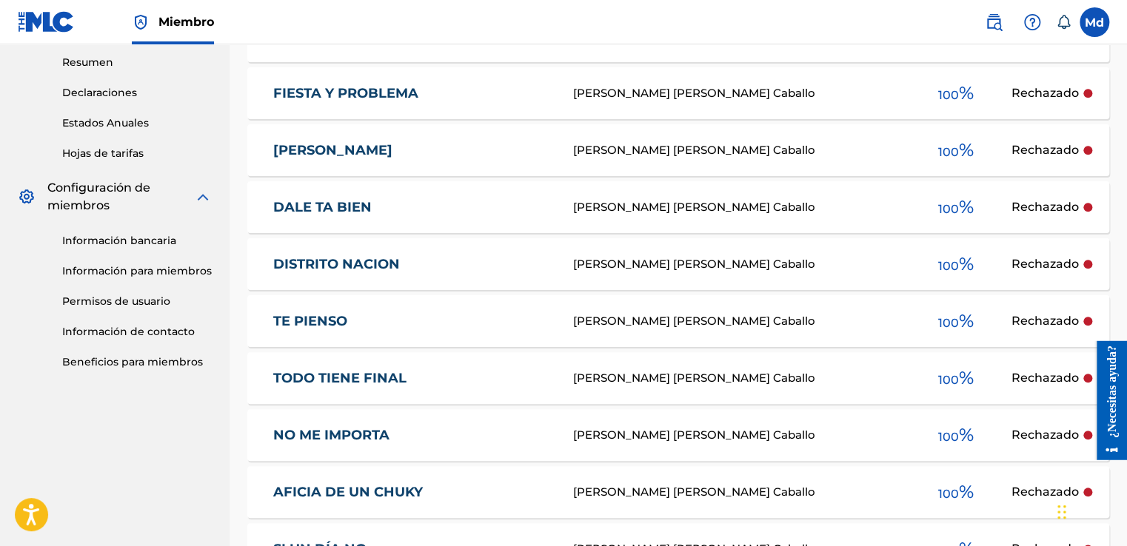
scroll to position [753, 0]
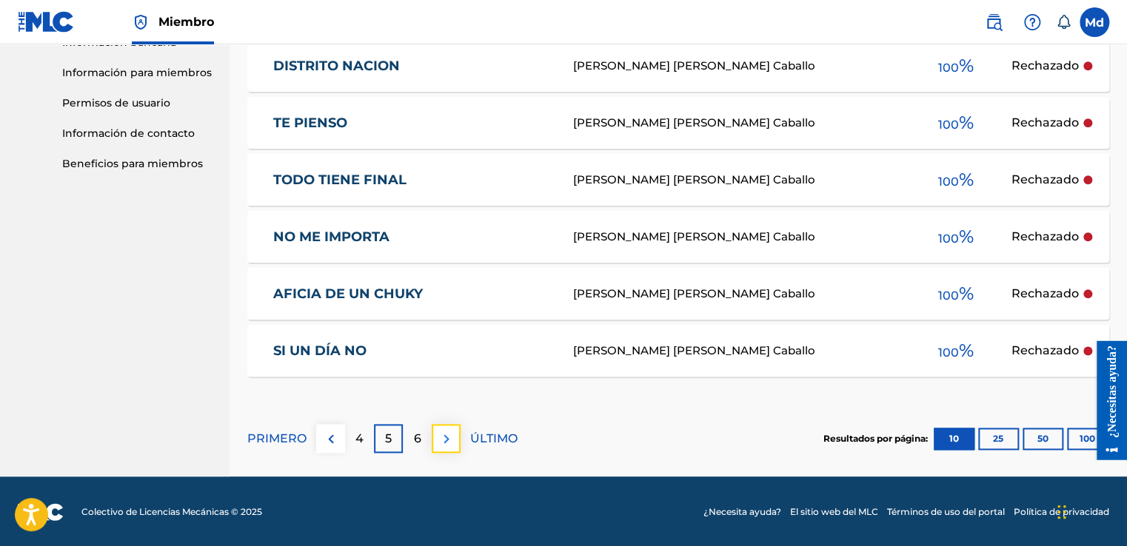
click at [446, 444] on img at bounding box center [446, 439] width 18 height 18
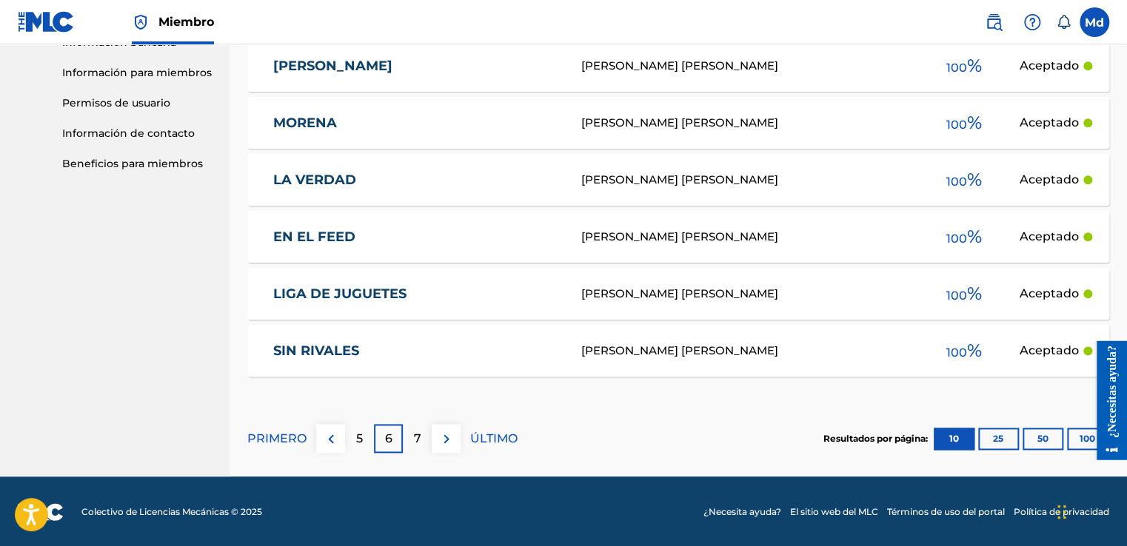
click at [699, 333] on div "SIN [PERSON_NAME] [PERSON_NAME] 100 % Aceptado" at bounding box center [678, 351] width 862 height 52
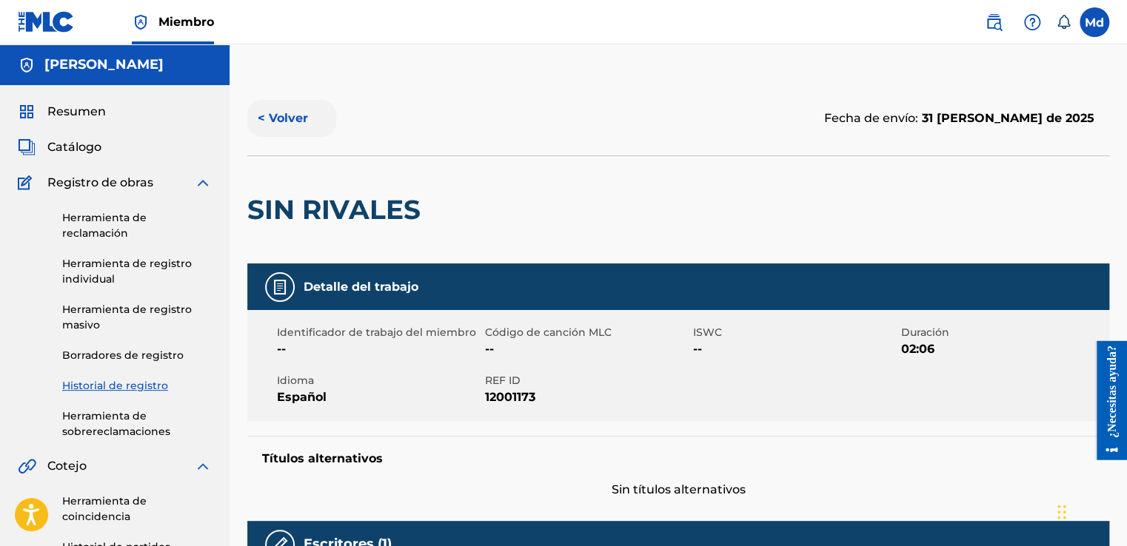
click at [264, 114] on button "< Volver" at bounding box center [291, 118] width 89 height 37
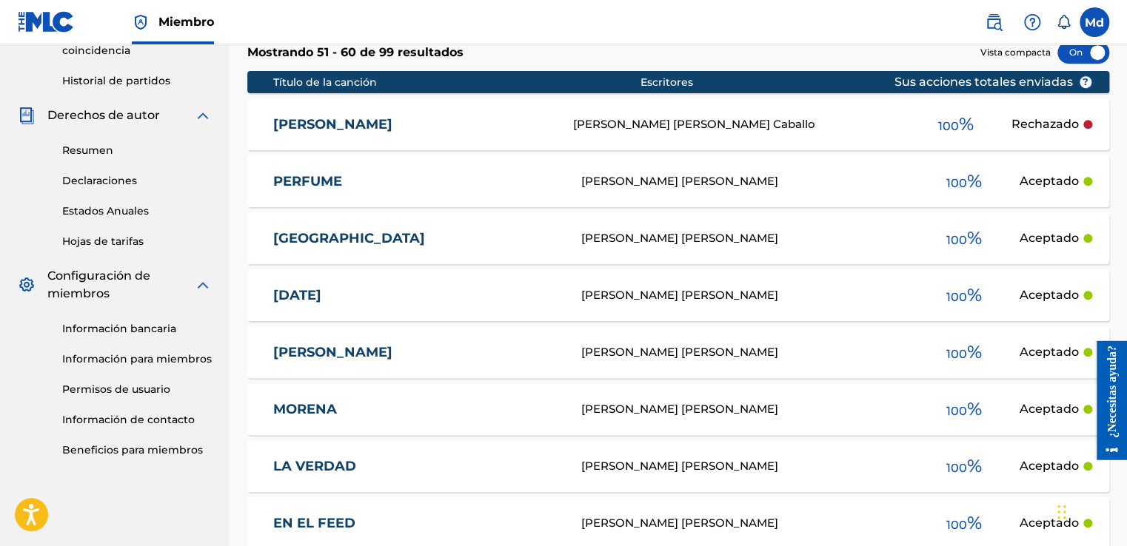
scroll to position [753, 0]
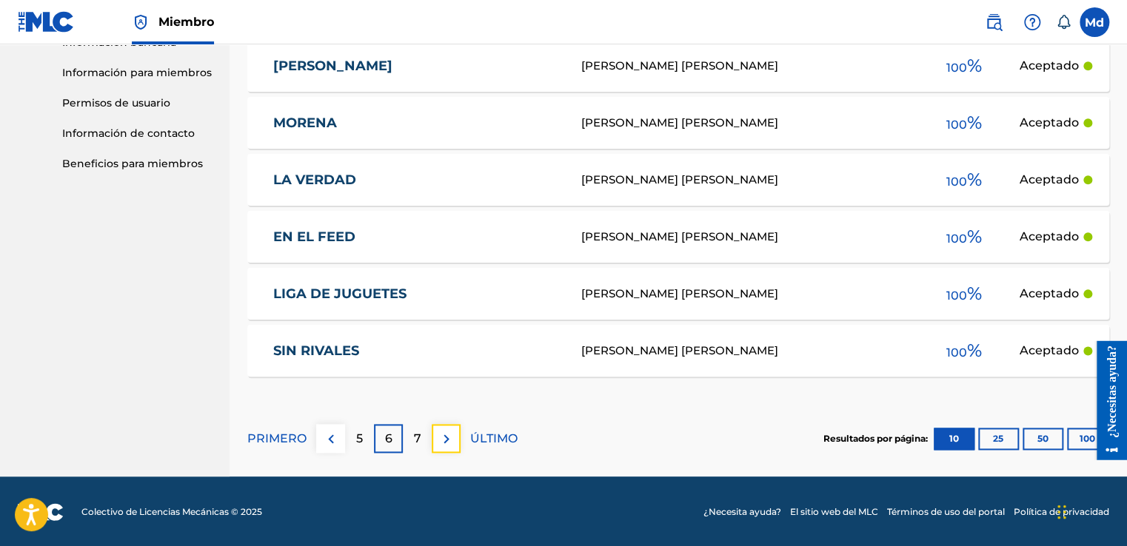
click at [440, 442] on img at bounding box center [446, 439] width 18 height 18
click at [752, 348] on div "[PERSON_NAME] [PERSON_NAME]" at bounding box center [743, 351] width 327 height 17
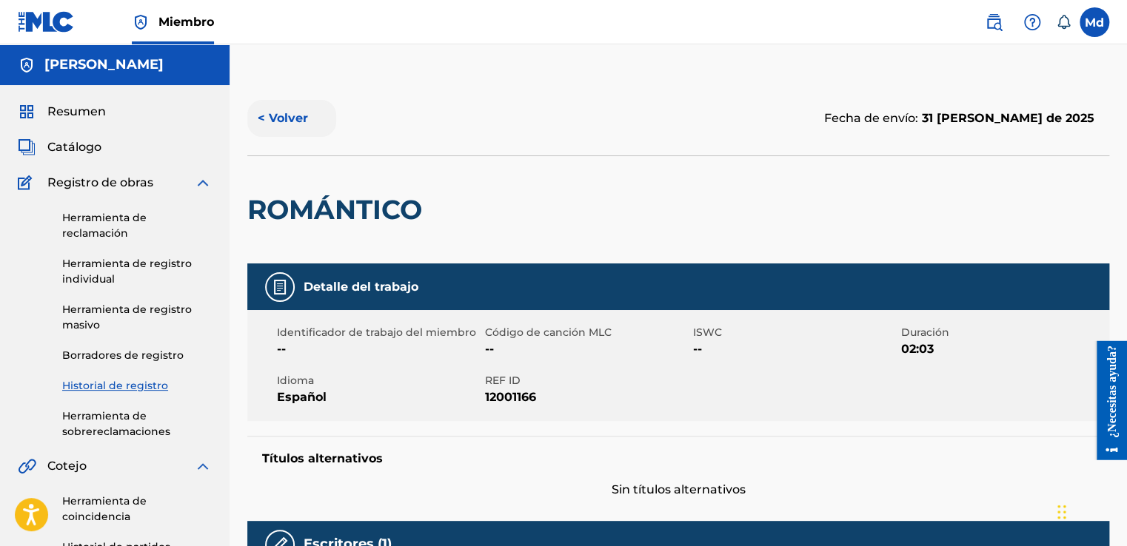
click at [270, 111] on button "< Volver" at bounding box center [291, 118] width 89 height 37
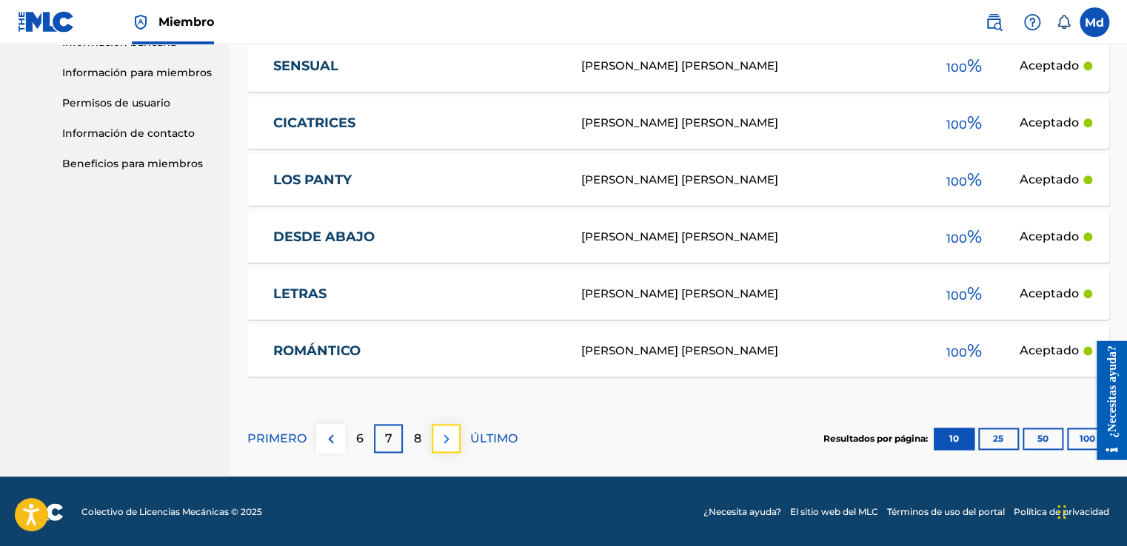
click at [448, 436] on img at bounding box center [446, 439] width 18 height 18
click at [454, 434] on button at bounding box center [446, 438] width 29 height 29
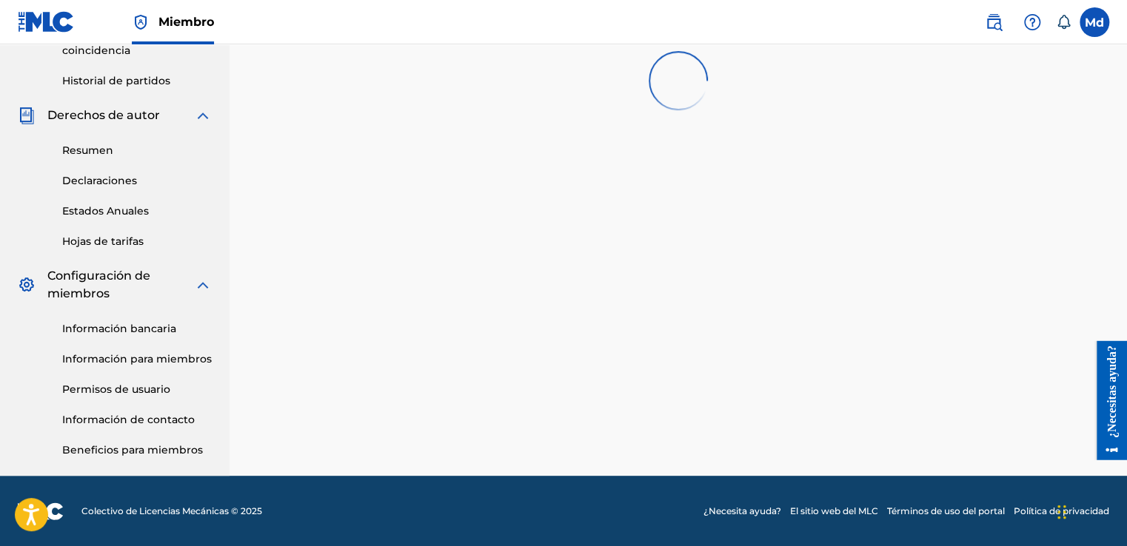
scroll to position [753, 0]
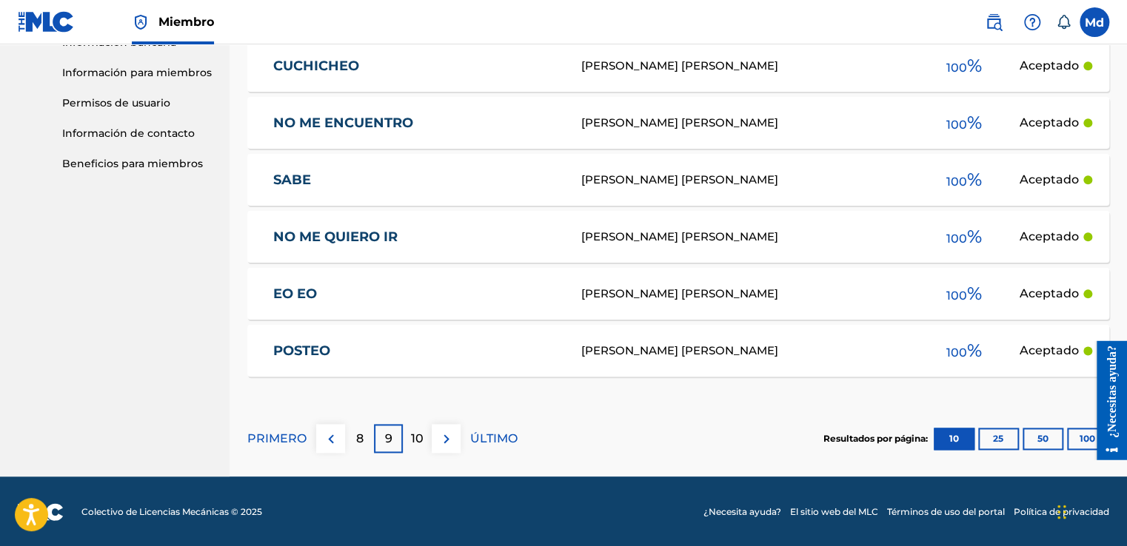
click at [671, 355] on div "[PERSON_NAME] [PERSON_NAME]" at bounding box center [743, 351] width 327 height 17
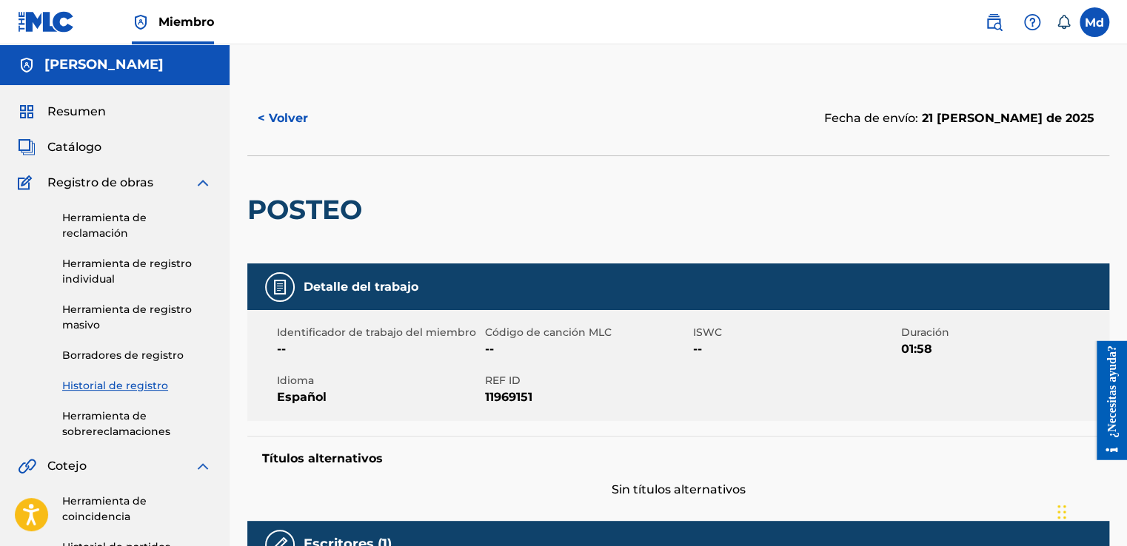
click at [269, 115] on button "< Volver" at bounding box center [291, 118] width 89 height 37
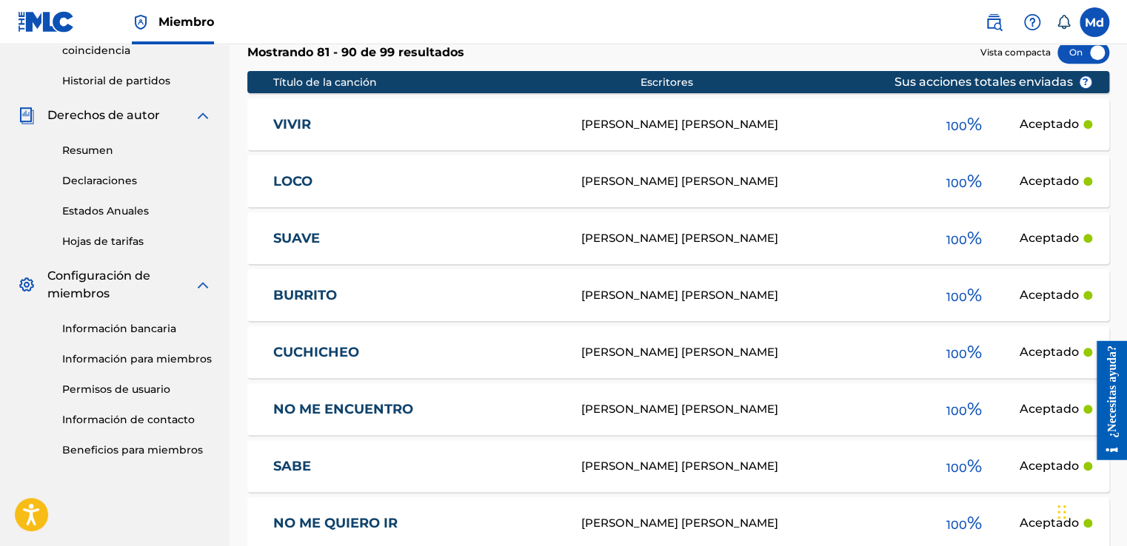
scroll to position [753, 0]
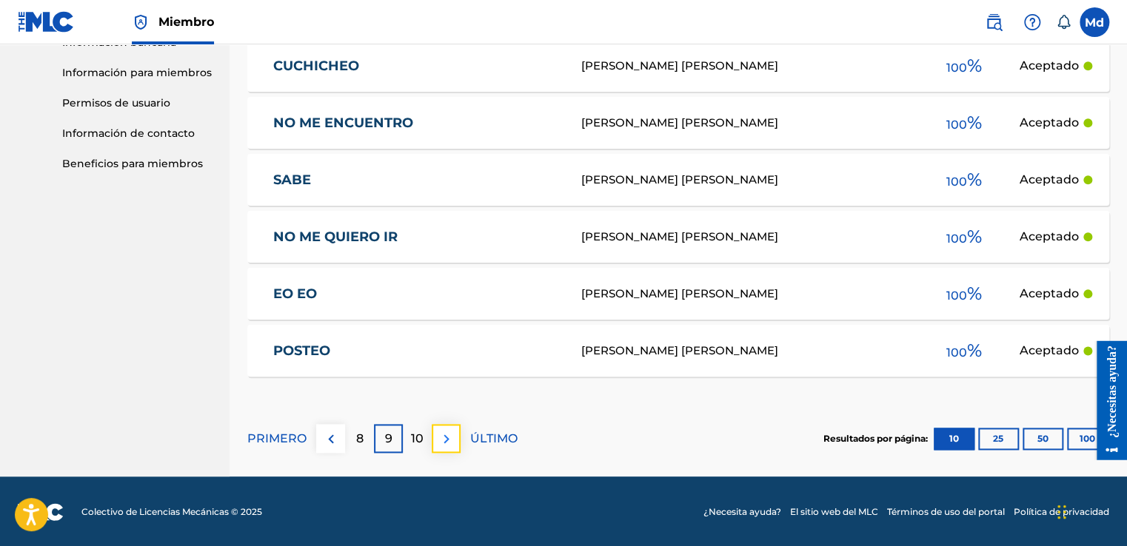
click at [457, 436] on button at bounding box center [446, 438] width 29 height 29
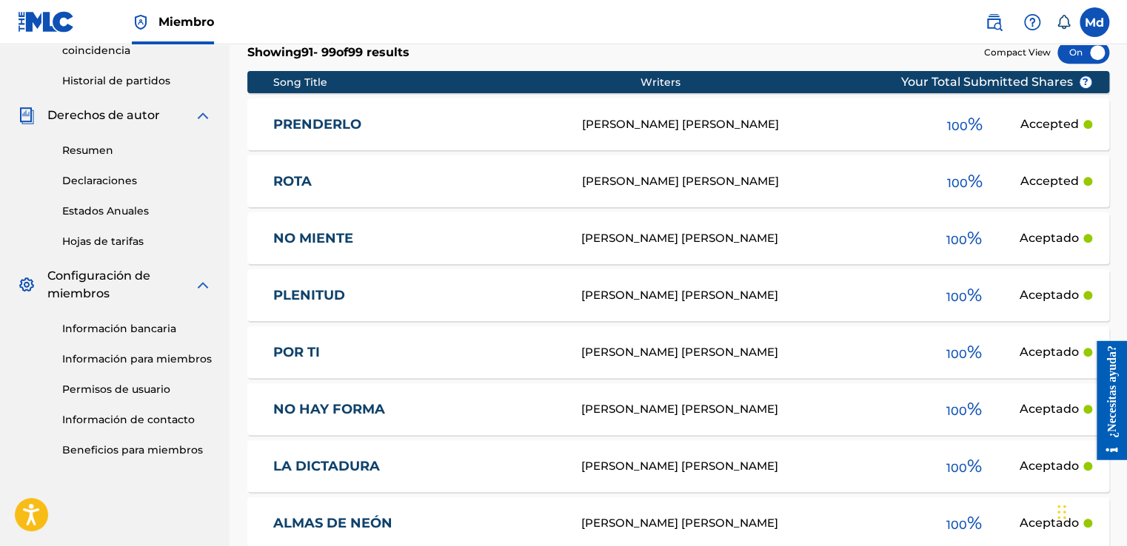
scroll to position [696, 0]
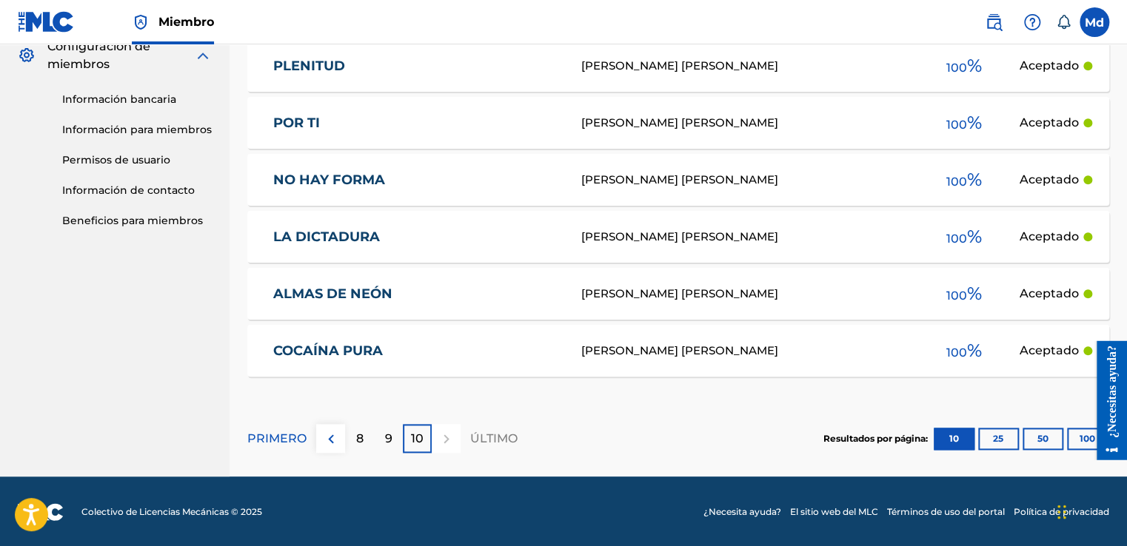
click at [763, 357] on div "[PERSON_NAME] [PERSON_NAME]" at bounding box center [743, 351] width 327 height 17
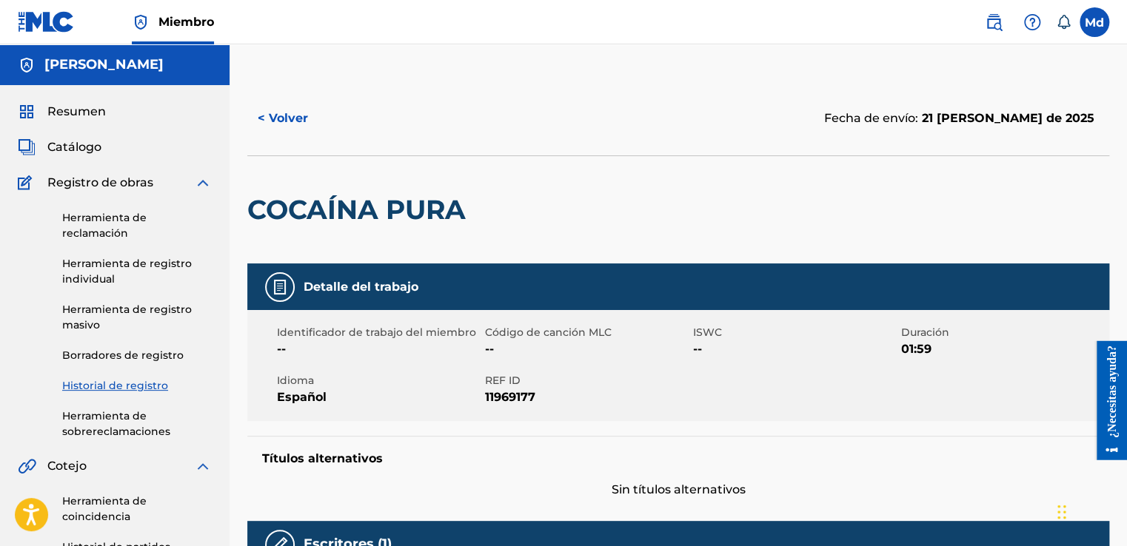
click at [96, 121] on div "Resumen Catálogo Registro de obras Herramienta de reclamación Herramienta de re…" at bounding box center [114, 513] width 229 height 857
click at [89, 111] on span "Resumen" at bounding box center [76, 112] width 58 height 18
